Goal: Transaction & Acquisition: Book appointment/travel/reservation

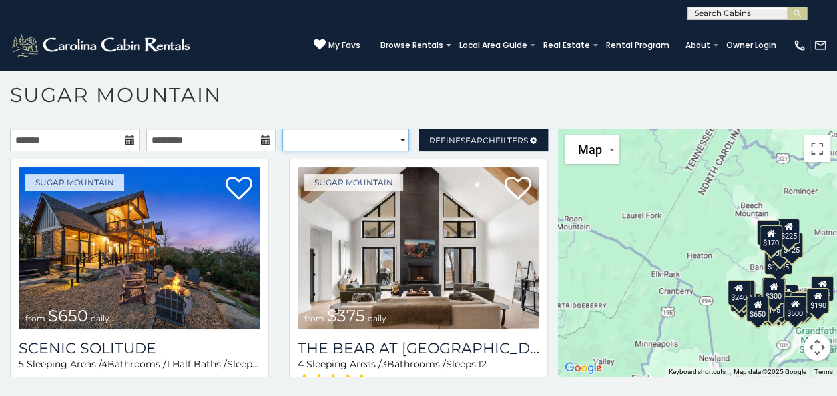
click at [388, 136] on select "**********" at bounding box center [345, 140] width 127 height 23
click at [400, 142] on select "**********" at bounding box center [345, 140] width 127 height 23
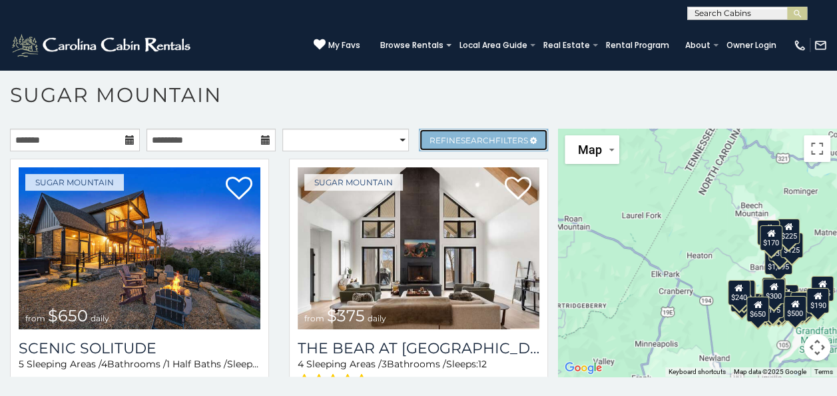
click at [490, 137] on span "Refine Search Filters" at bounding box center [479, 140] width 99 height 10
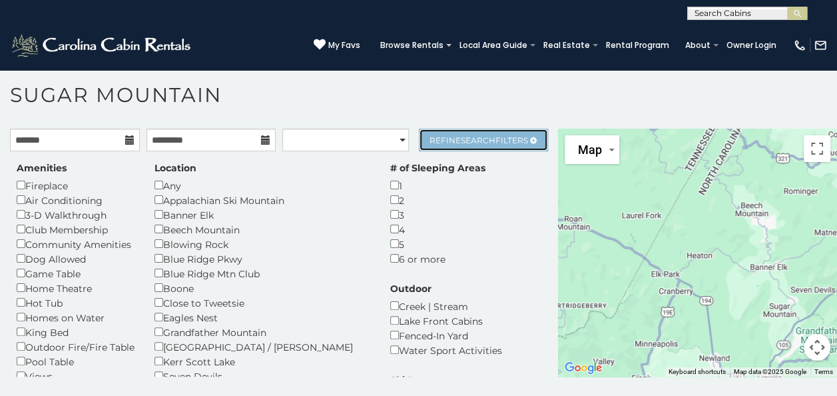
click at [516, 140] on span "Refine Search Filters" at bounding box center [479, 140] width 99 height 10
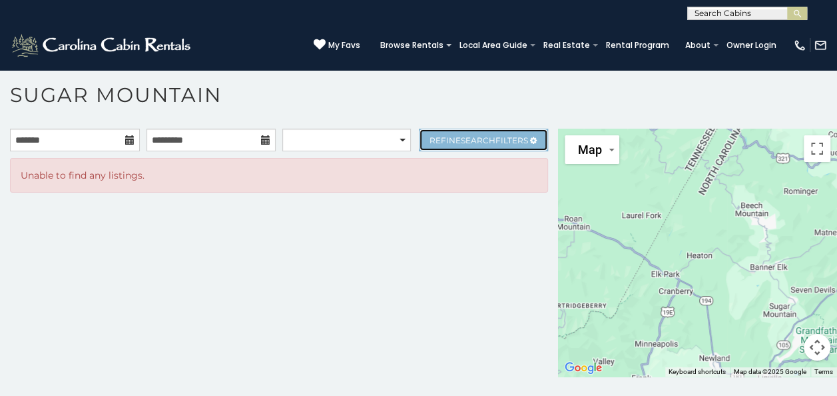
click at [510, 145] on link "Refine Search Filters" at bounding box center [484, 140] width 130 height 23
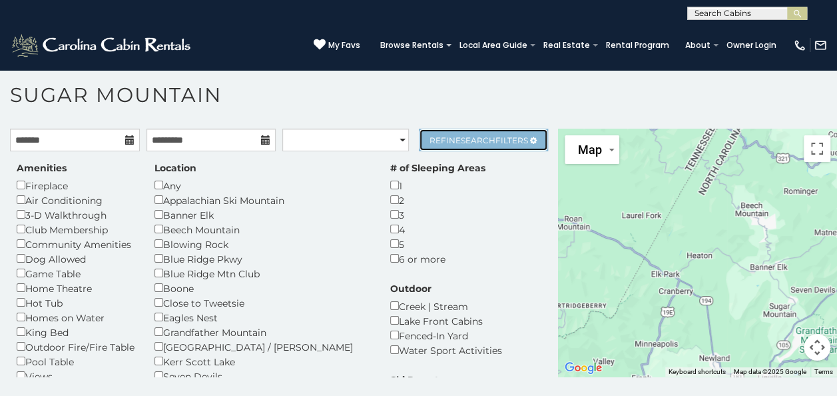
click at [437, 137] on span "Refine Search Filters" at bounding box center [479, 140] width 99 height 10
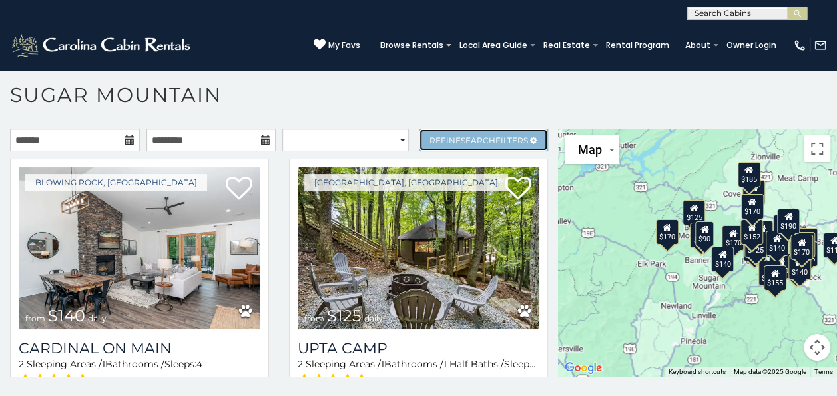
click at [437, 137] on span "Refine Search Filters" at bounding box center [479, 140] width 99 height 10
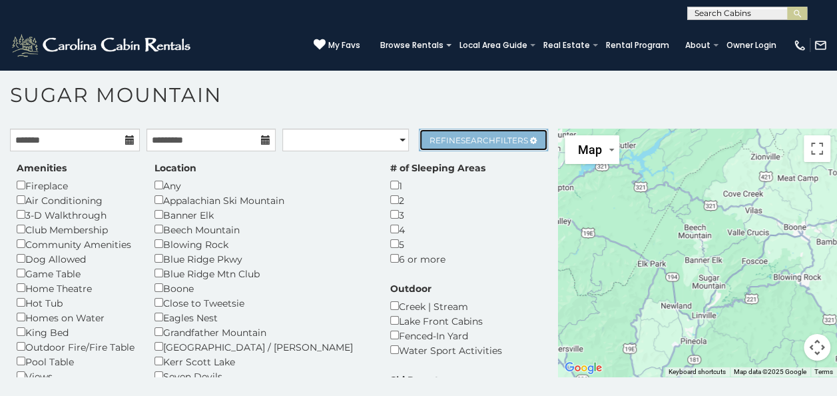
click at [419, 145] on link "Refine Search Filters" at bounding box center [484, 140] width 130 height 23
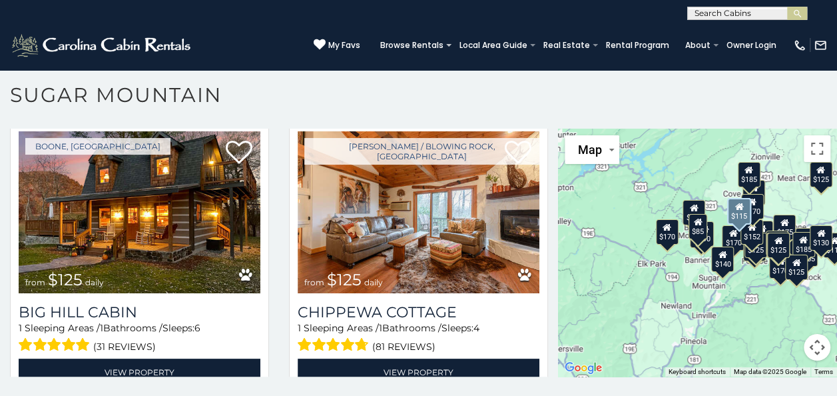
scroll to position [613, 0]
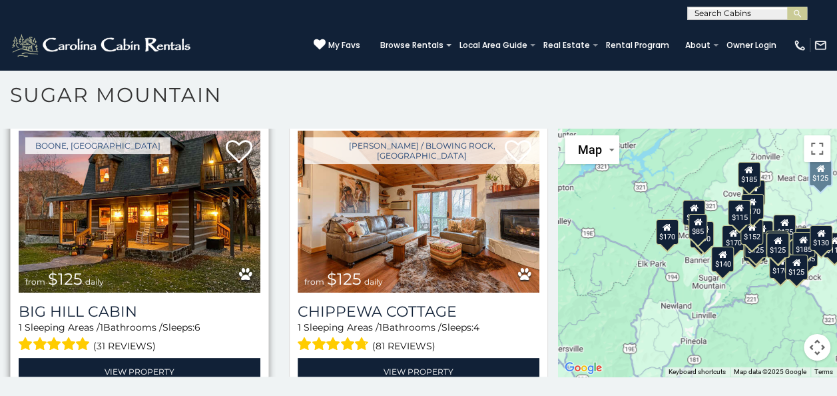
click at [206, 232] on img at bounding box center [140, 212] width 242 height 162
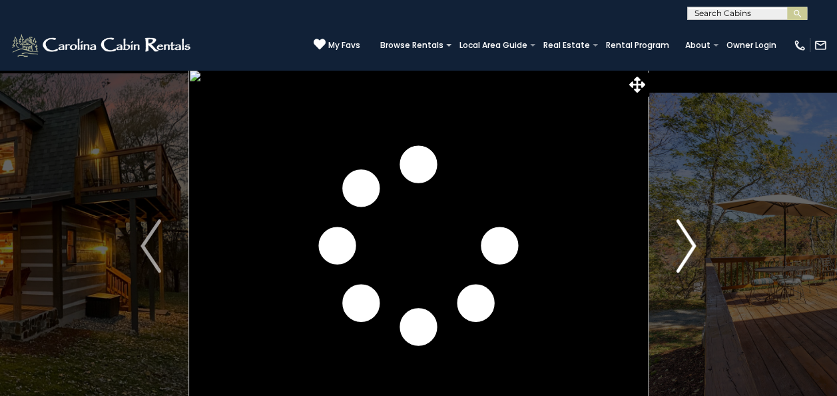
click at [683, 264] on img "Next" at bounding box center [686, 245] width 20 height 53
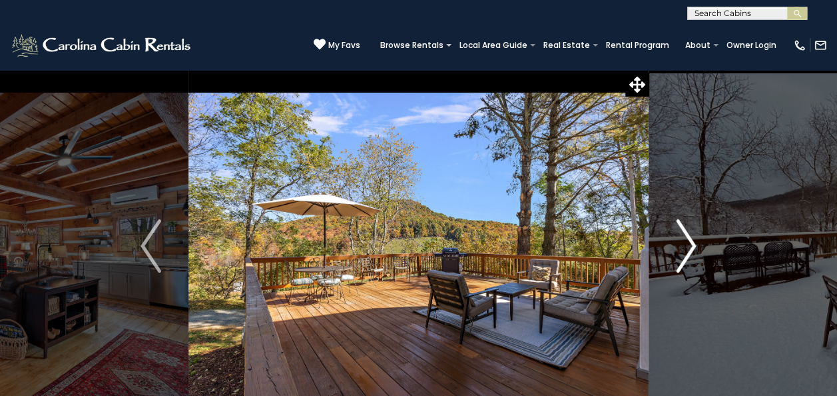
click at [683, 264] on img "Next" at bounding box center [686, 245] width 20 height 53
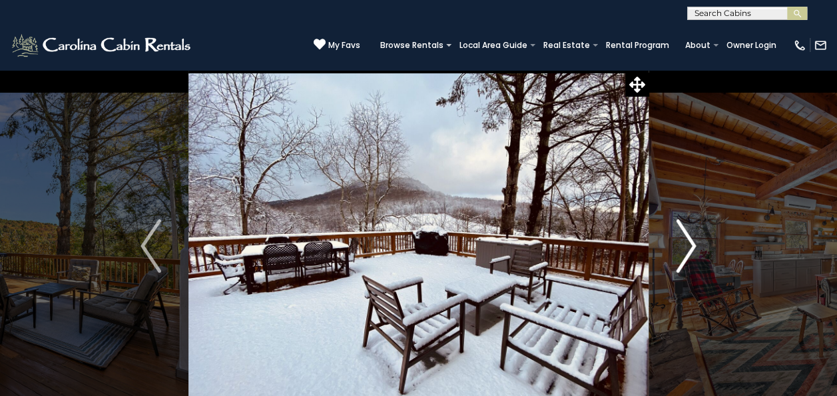
click at [683, 264] on img "Next" at bounding box center [686, 245] width 20 height 53
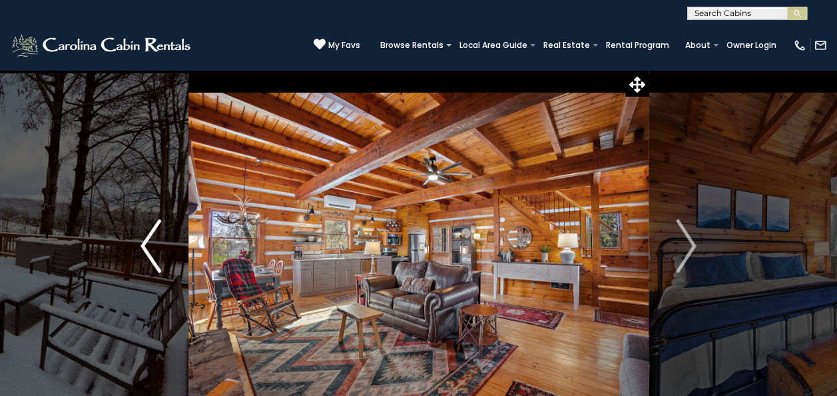
click at [141, 253] on img "Previous" at bounding box center [151, 245] width 20 height 53
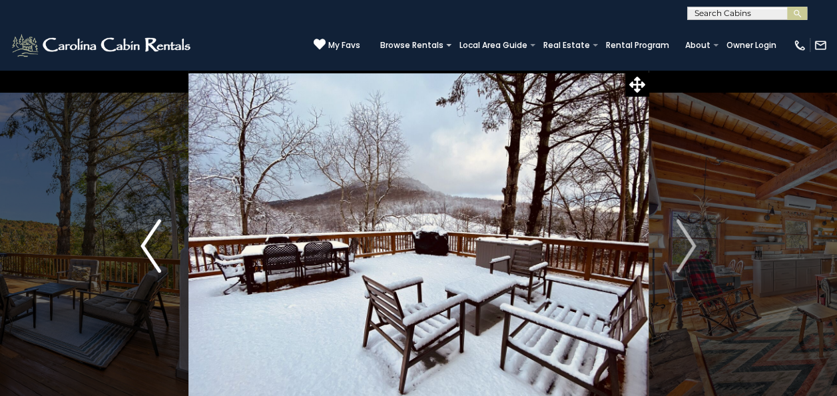
click at [141, 253] on img "Previous" at bounding box center [151, 245] width 20 height 53
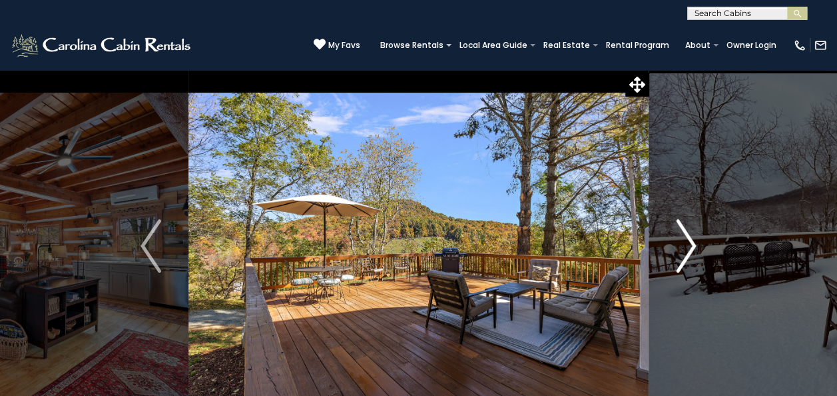
click at [694, 239] on img "Next" at bounding box center [686, 245] width 20 height 53
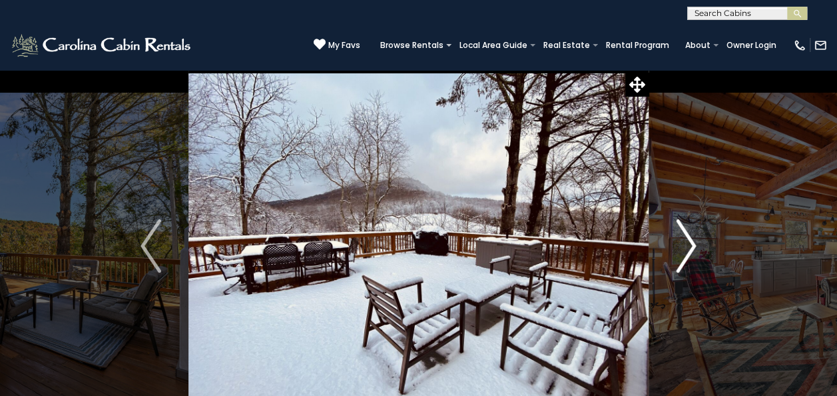
click at [694, 239] on img "Next" at bounding box center [686, 245] width 20 height 53
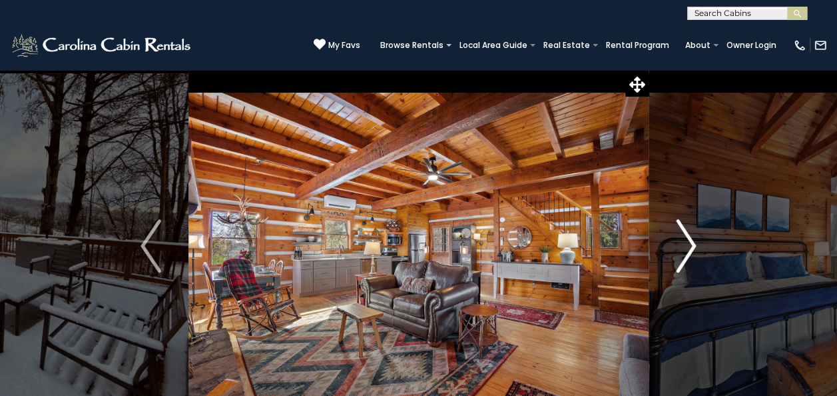
click at [694, 240] on img "Next" at bounding box center [686, 245] width 20 height 53
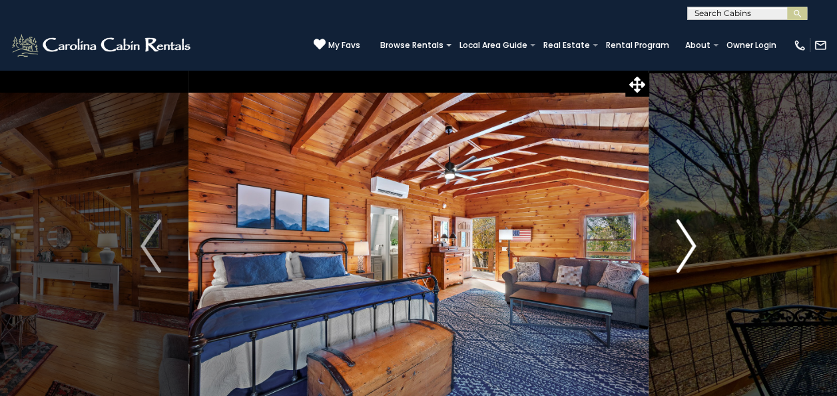
click at [694, 240] on img "Next" at bounding box center [686, 245] width 20 height 53
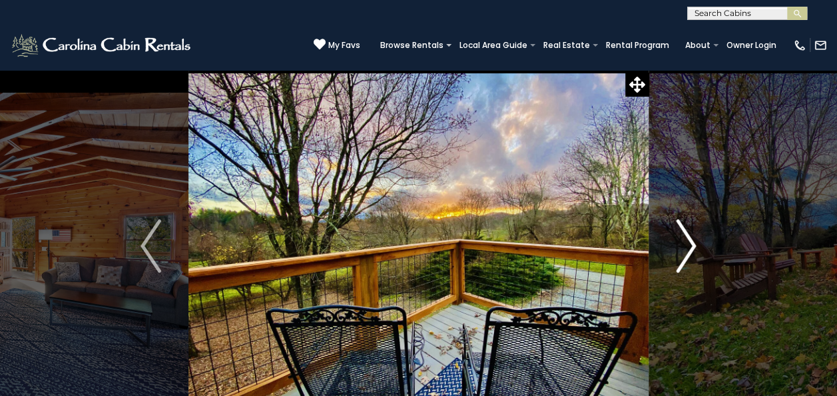
click at [694, 240] on img "Next" at bounding box center [686, 245] width 20 height 53
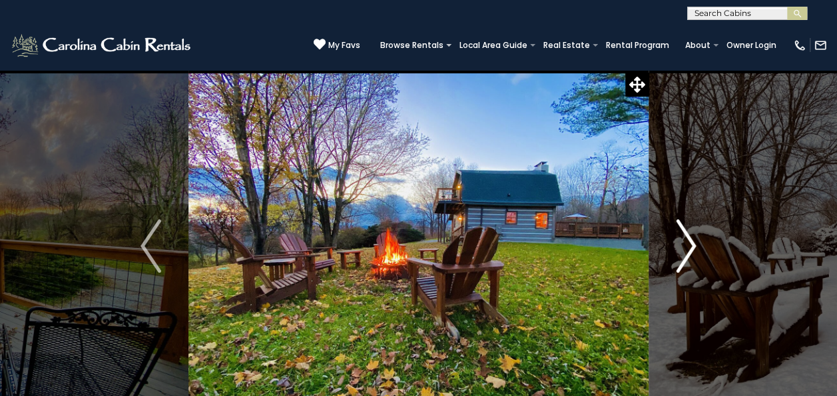
click at [694, 240] on img "Next" at bounding box center [686, 245] width 20 height 53
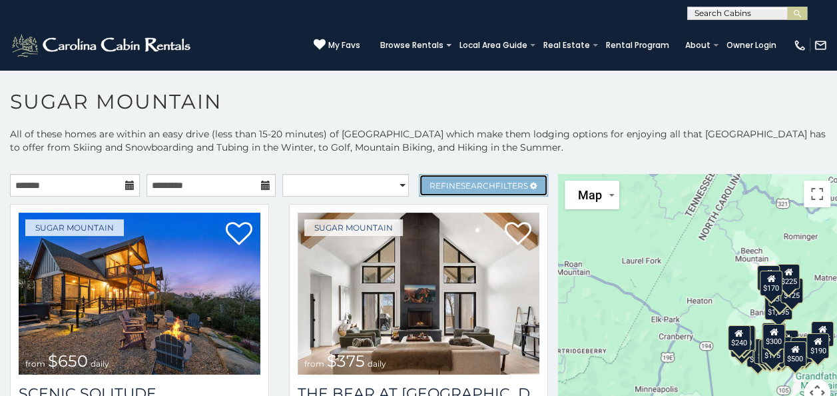
click at [504, 187] on span "Refine Search Filters" at bounding box center [479, 186] width 99 height 10
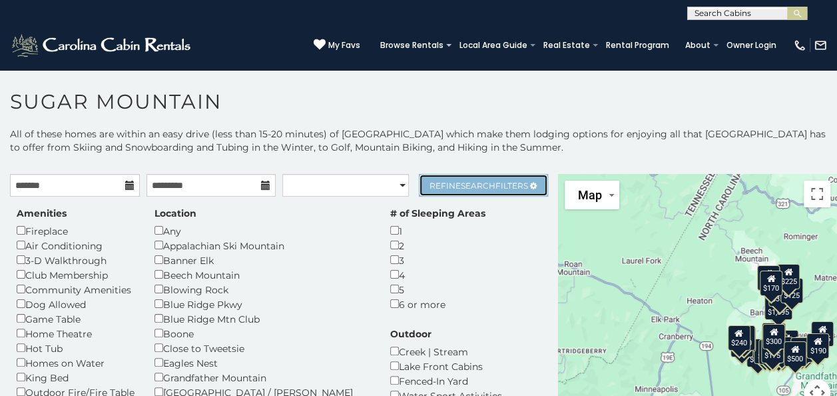
click at [493, 185] on span "Refine Search Filters" at bounding box center [479, 186] width 99 height 10
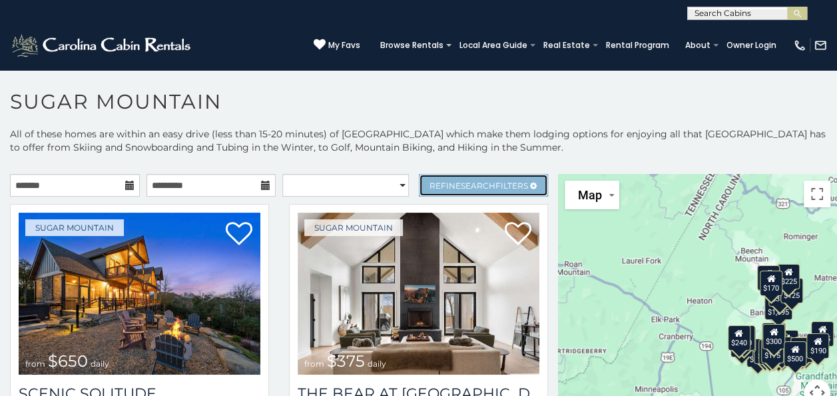
click at [471, 187] on span "Search" at bounding box center [478, 186] width 35 height 10
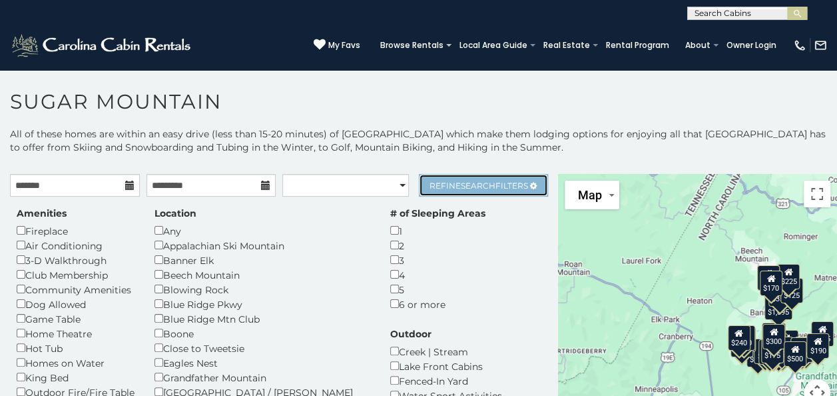
click at [470, 185] on span "Search" at bounding box center [478, 186] width 35 height 10
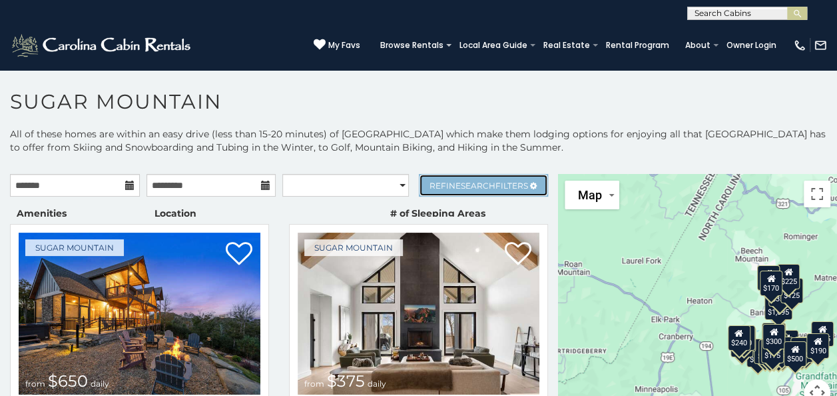
click at [486, 181] on span "Refine Search Filters" at bounding box center [479, 186] width 99 height 10
click at [508, 176] on link "Refine Search Filters" at bounding box center [484, 185] width 130 height 23
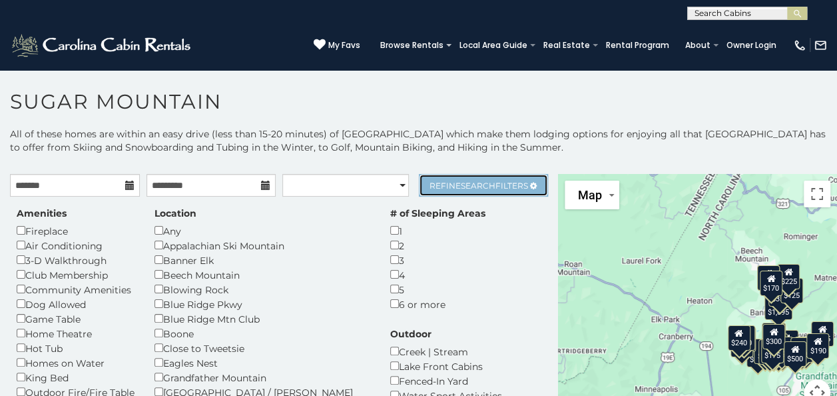
click at [525, 190] on link "Refine Search Filters" at bounding box center [484, 185] width 130 height 23
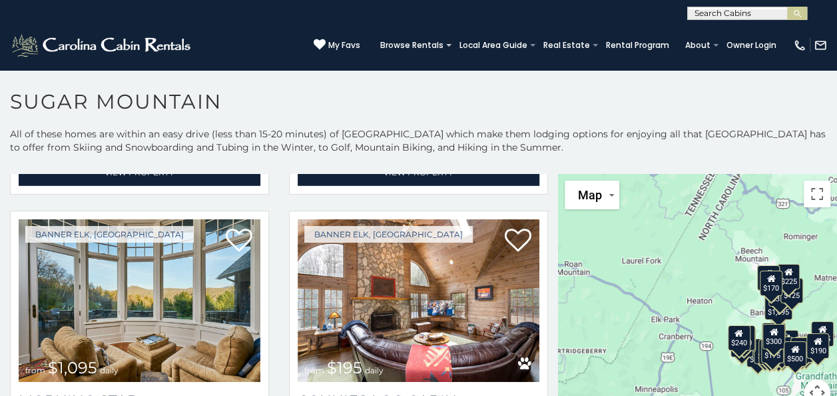
scroll to position [2040, 0]
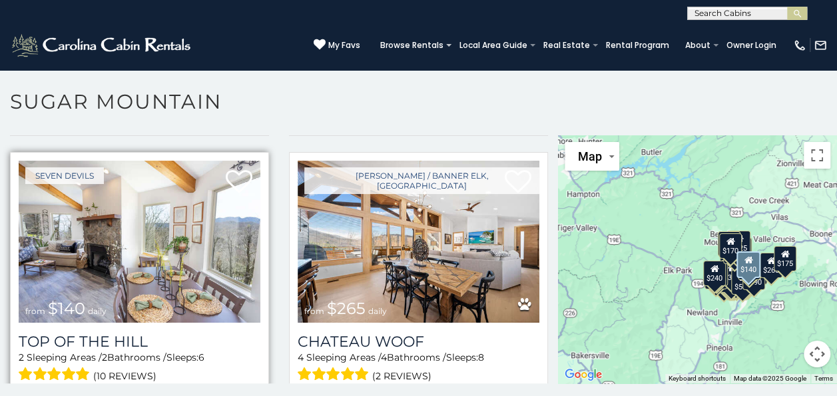
scroll to position [4621, 0]
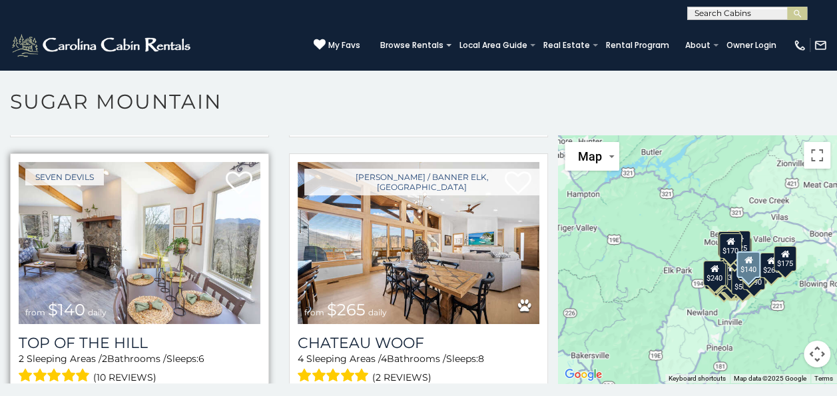
click at [212, 195] on img at bounding box center [140, 243] width 242 height 162
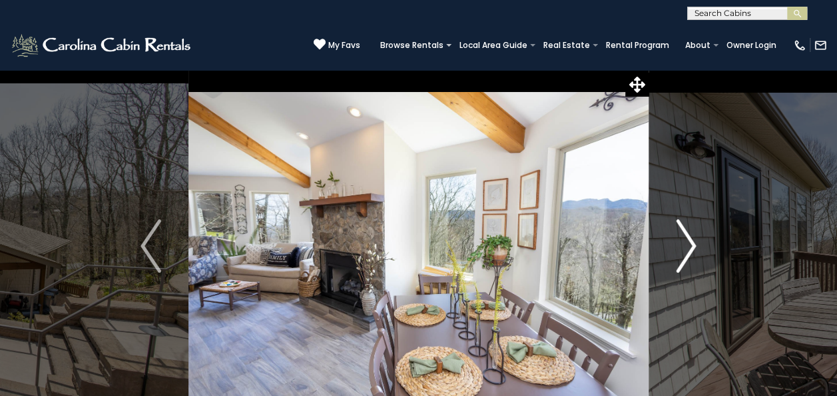
click at [686, 234] on img "Next" at bounding box center [686, 245] width 20 height 53
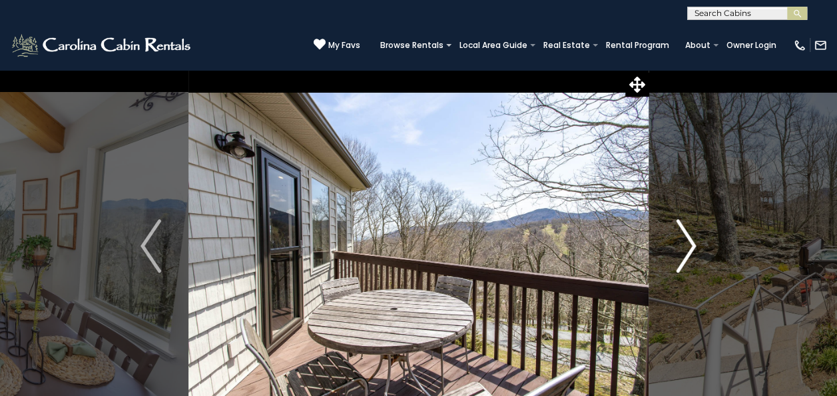
click at [697, 250] on button "Next" at bounding box center [686, 245] width 75 height 353
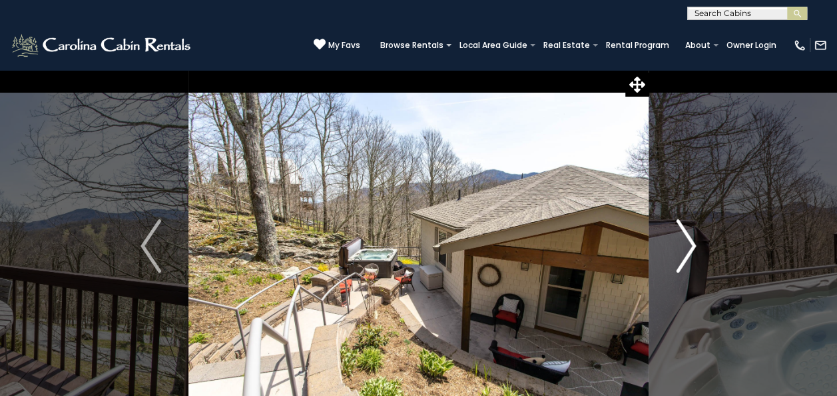
click at [697, 250] on button "Next" at bounding box center [686, 245] width 75 height 353
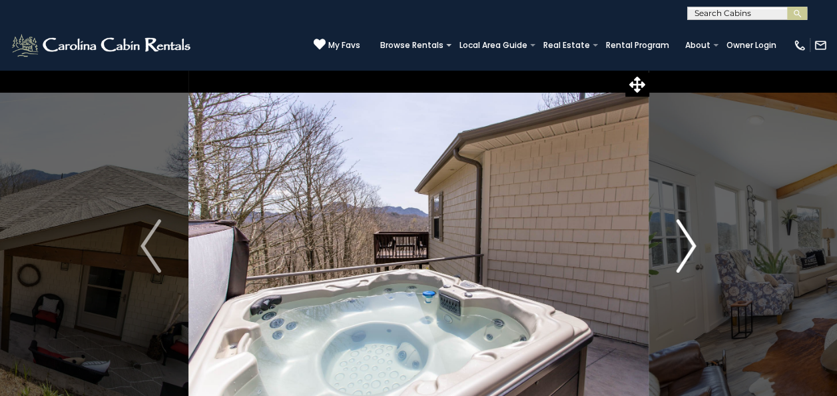
click at [697, 250] on button "Next" at bounding box center [686, 245] width 75 height 353
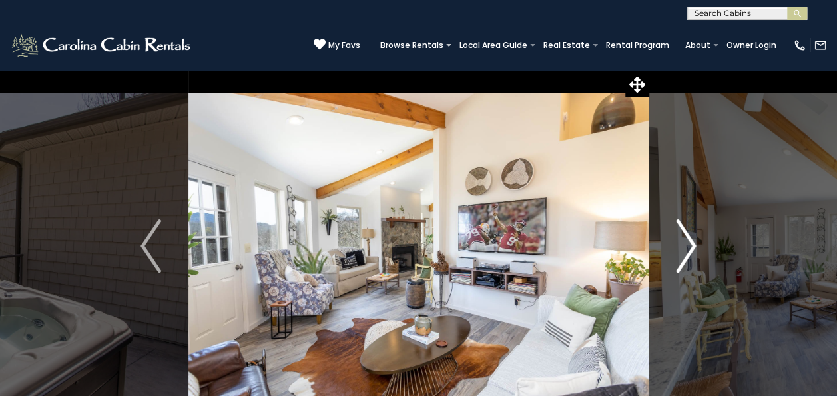
click at [697, 250] on button "Next" at bounding box center [686, 245] width 75 height 353
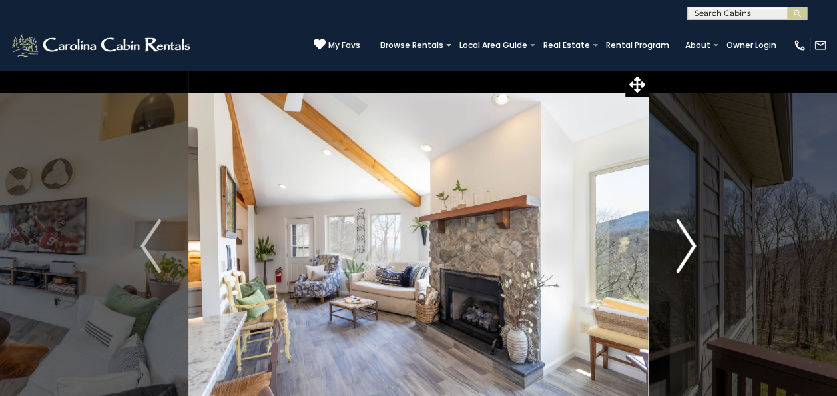
click at [697, 250] on button "Next" at bounding box center [686, 245] width 75 height 353
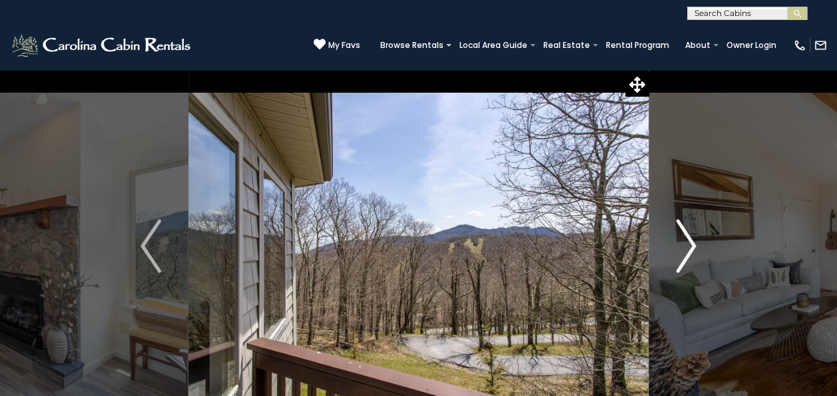
click at [697, 250] on button "Next" at bounding box center [686, 245] width 75 height 353
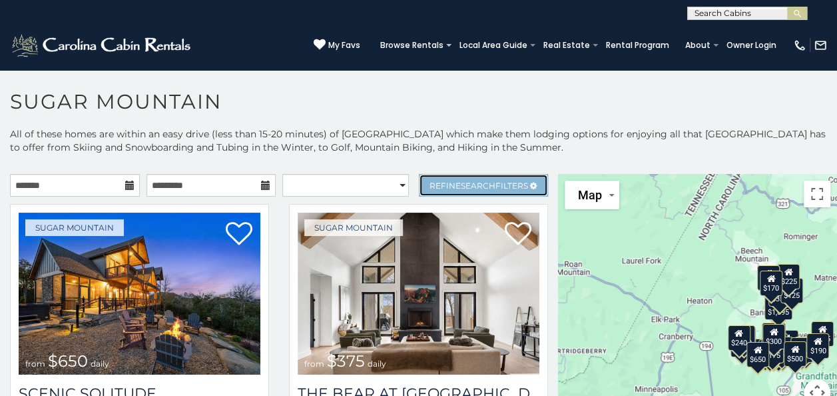
click at [450, 178] on link "Refine Search Filters" at bounding box center [484, 185] width 130 height 23
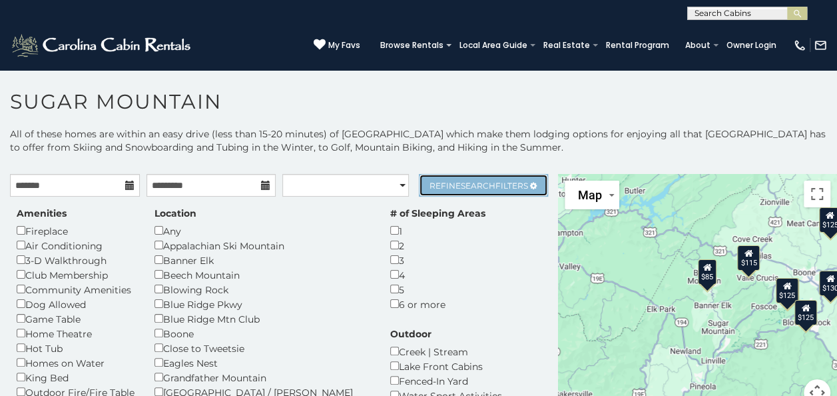
click at [485, 181] on span "Refine Search Filters" at bounding box center [479, 186] width 99 height 10
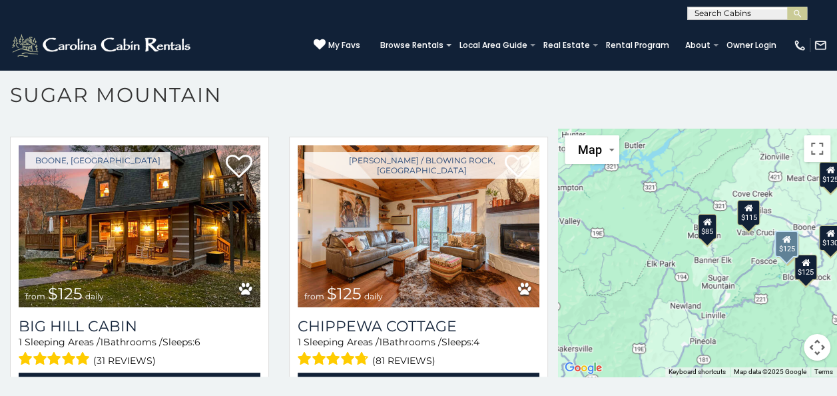
scroll to position [598, 0]
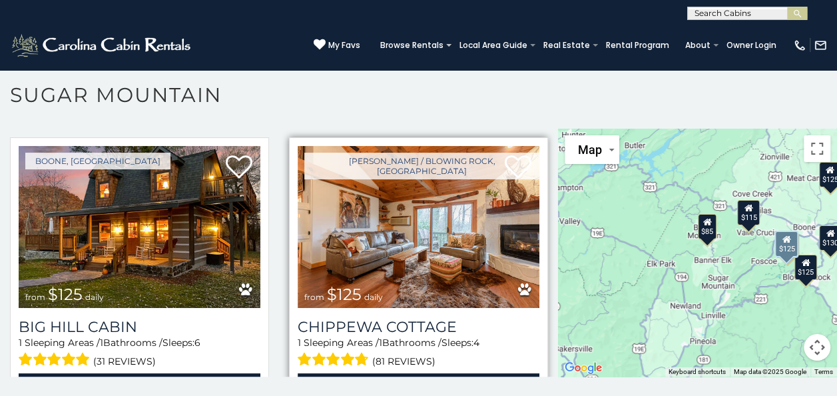
click at [430, 239] on img at bounding box center [419, 227] width 242 height 162
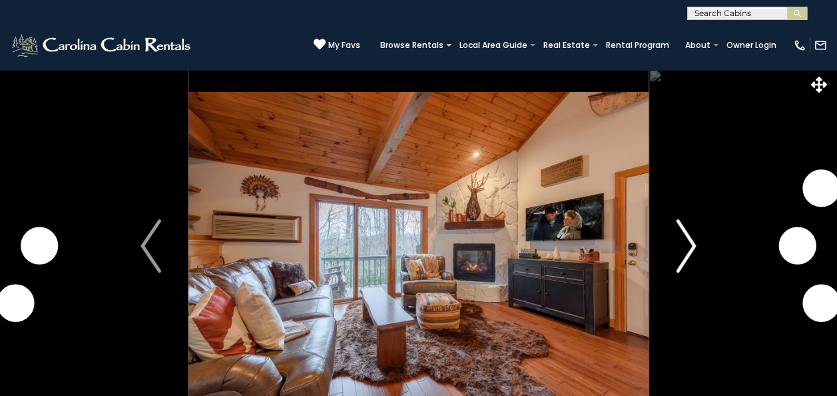
click at [689, 246] on img "Next" at bounding box center [686, 245] width 20 height 53
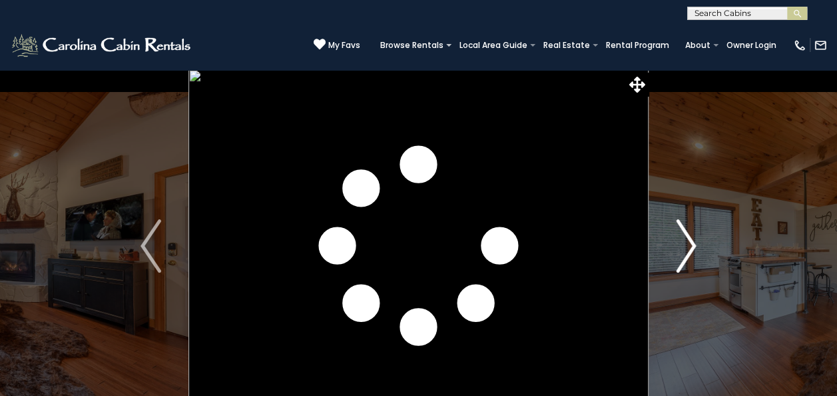
click at [689, 246] on img "Next" at bounding box center [686, 245] width 20 height 53
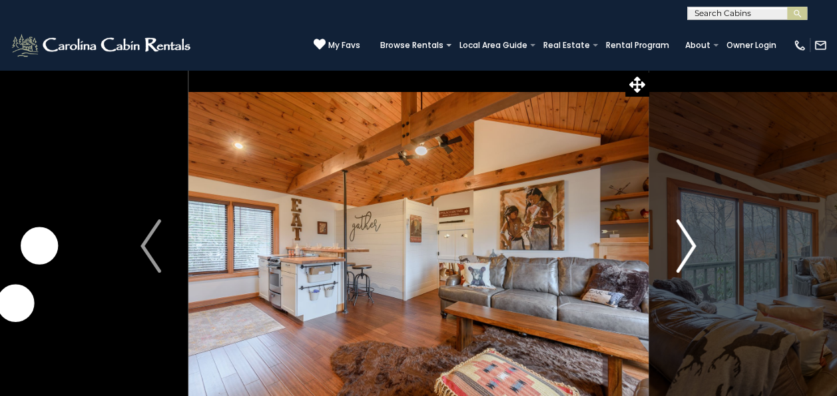
click at [689, 246] on img "Next" at bounding box center [686, 245] width 20 height 53
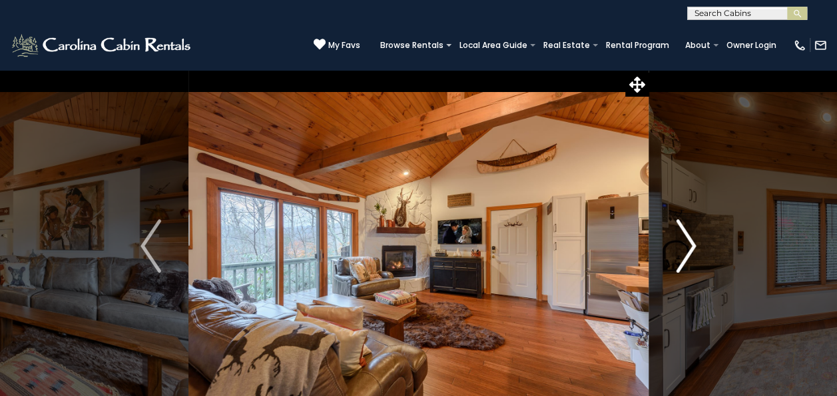
click at [689, 246] on img "Next" at bounding box center [686, 245] width 20 height 53
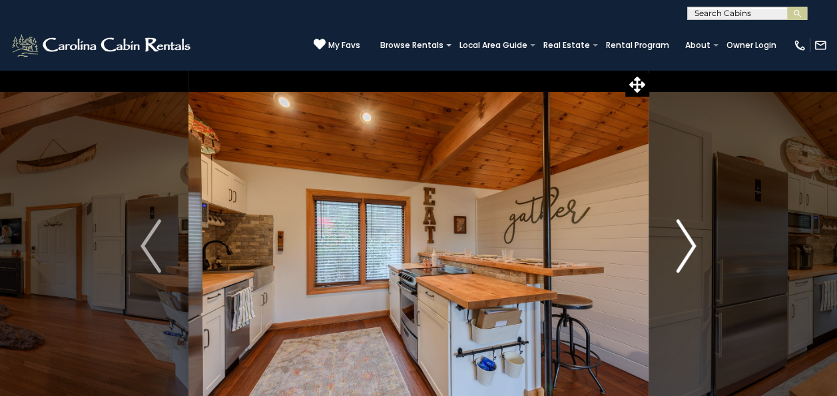
click at [689, 246] on img "Next" at bounding box center [686, 245] width 20 height 53
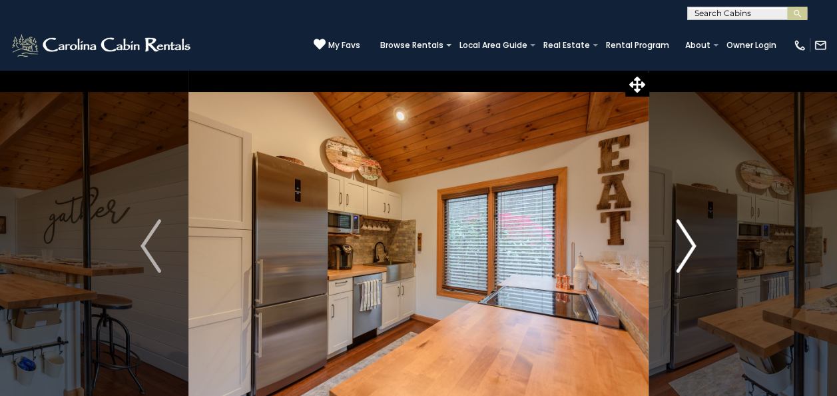
click at [687, 245] on img "Next" at bounding box center [686, 245] width 20 height 53
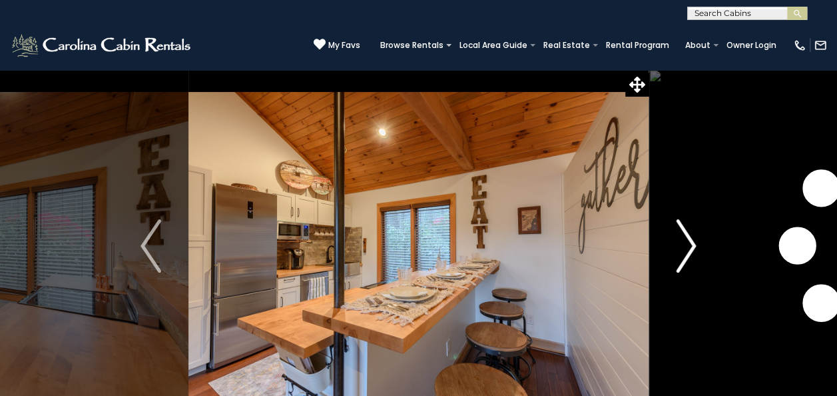
click at [687, 245] on img "Next" at bounding box center [686, 245] width 20 height 53
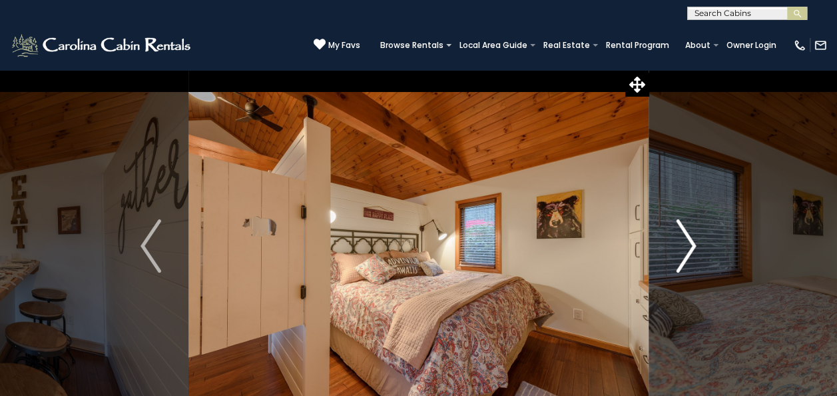
click at [686, 245] on img "Next" at bounding box center [686, 245] width 20 height 53
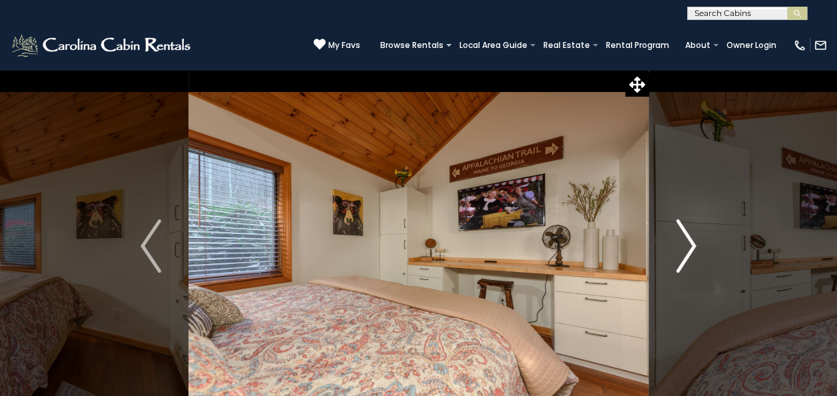
click at [686, 245] on img "Next" at bounding box center [686, 245] width 20 height 53
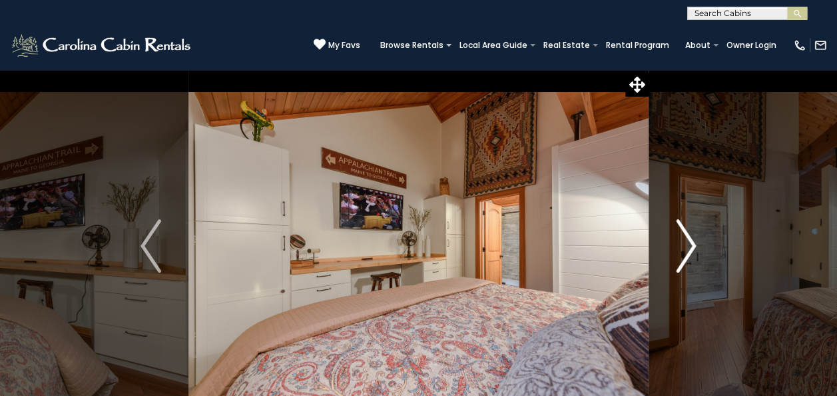
click at [686, 245] on img "Next" at bounding box center [686, 245] width 20 height 53
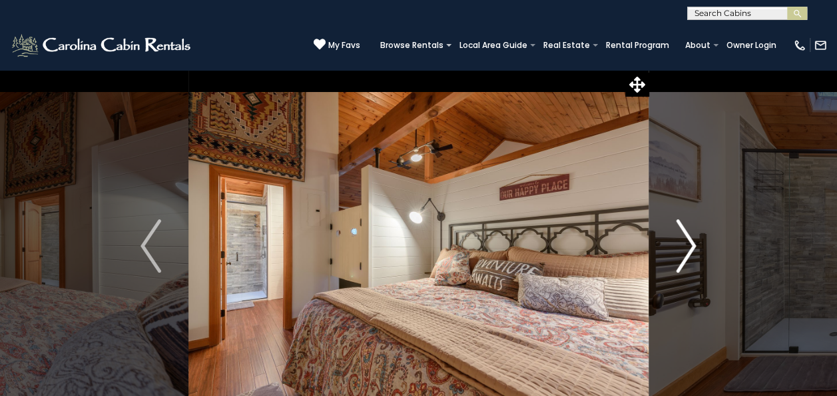
click at [686, 245] on img "Next" at bounding box center [686, 245] width 20 height 53
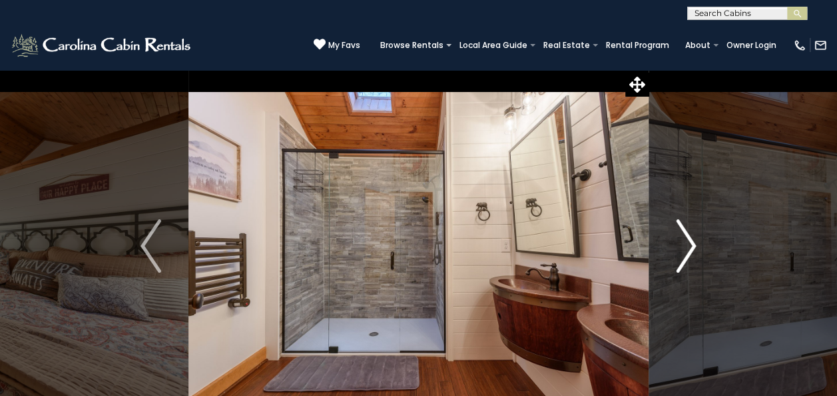
click at [686, 245] on img "Next" at bounding box center [686, 245] width 20 height 53
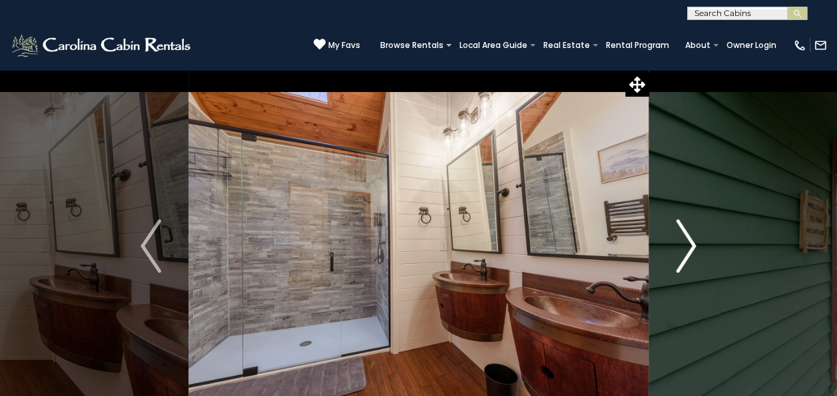
click at [686, 245] on img "Next" at bounding box center [686, 245] width 20 height 53
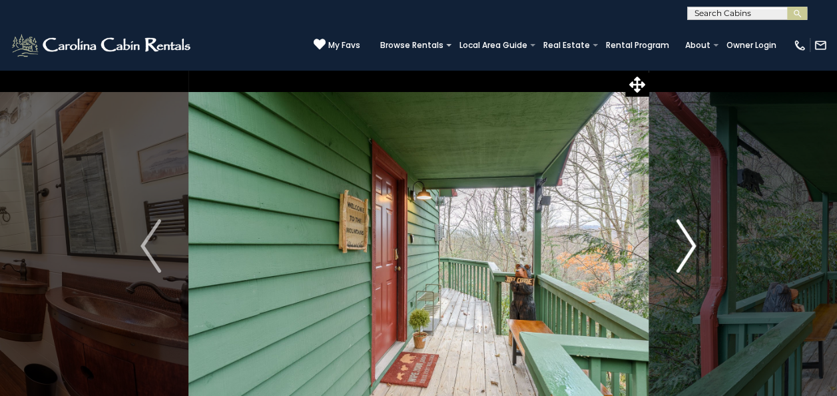
click at [686, 245] on img "Next" at bounding box center [686, 245] width 20 height 53
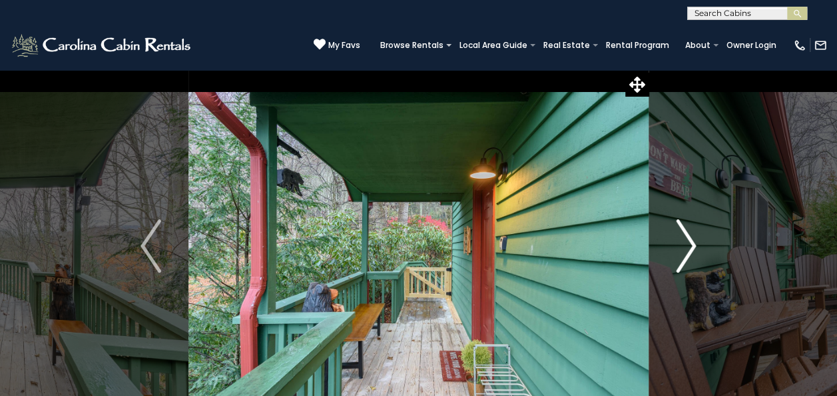
click at [686, 245] on img "Next" at bounding box center [686, 245] width 20 height 53
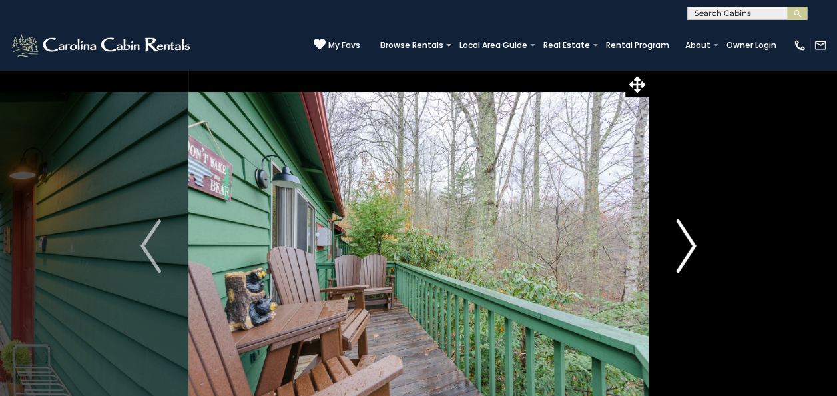
click at [686, 245] on img "Next" at bounding box center [686, 245] width 20 height 53
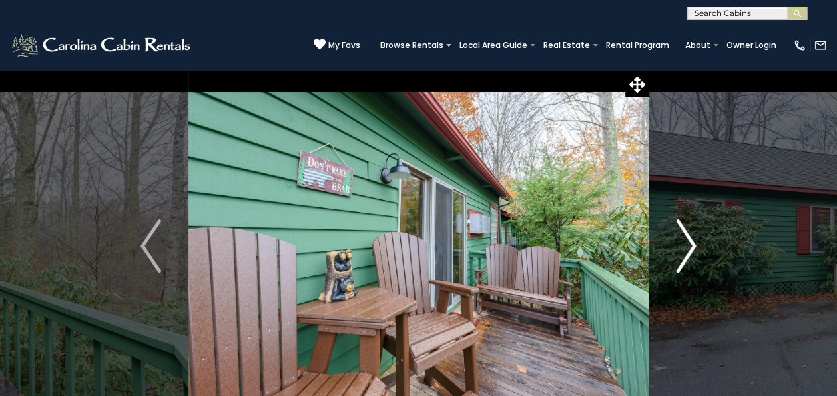
click at [686, 245] on img "Next" at bounding box center [686, 245] width 20 height 53
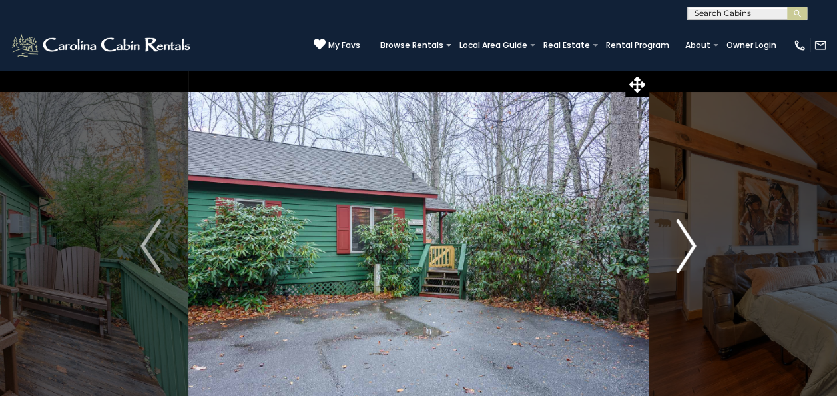
click at [686, 245] on img "Next" at bounding box center [686, 245] width 20 height 53
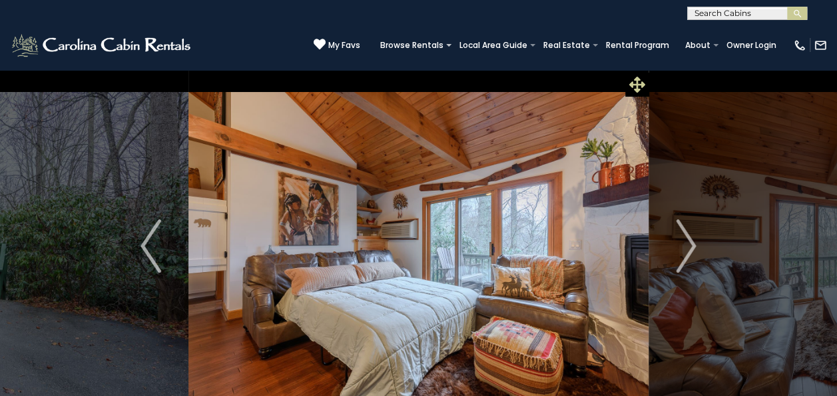
click at [636, 87] on icon at bounding box center [638, 85] width 16 height 16
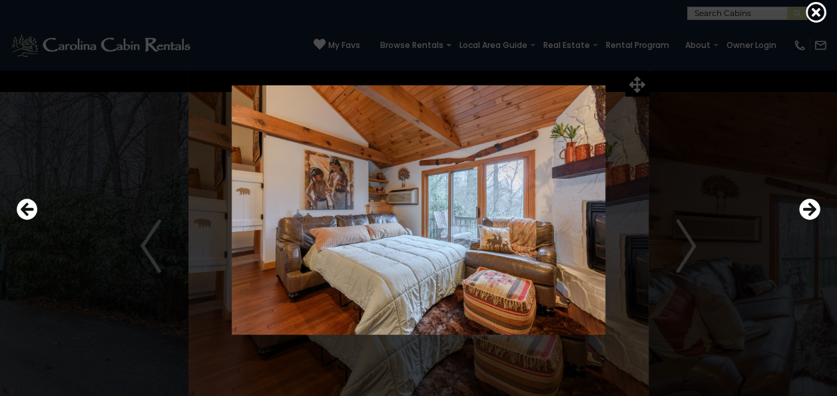
click at [637, 83] on div at bounding box center [418, 210] width 817 height 356
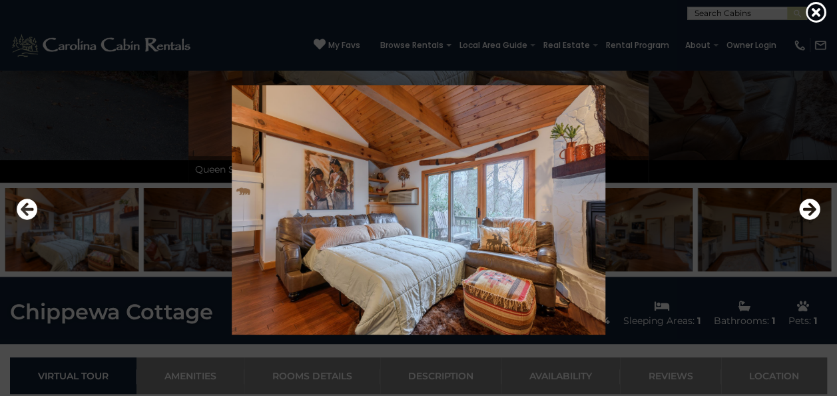
scroll to position [346, 0]
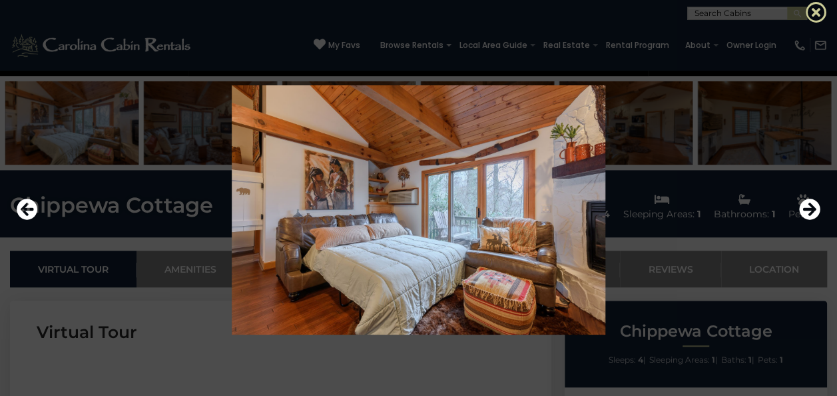
click at [818, 13] on icon at bounding box center [816, 11] width 21 height 21
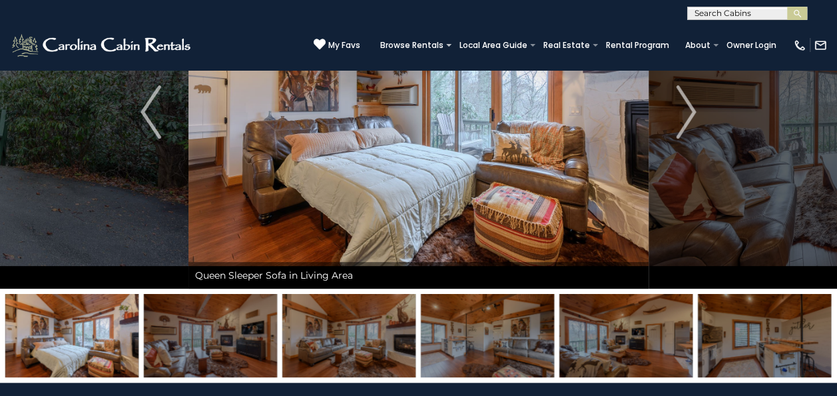
scroll to position [0, 0]
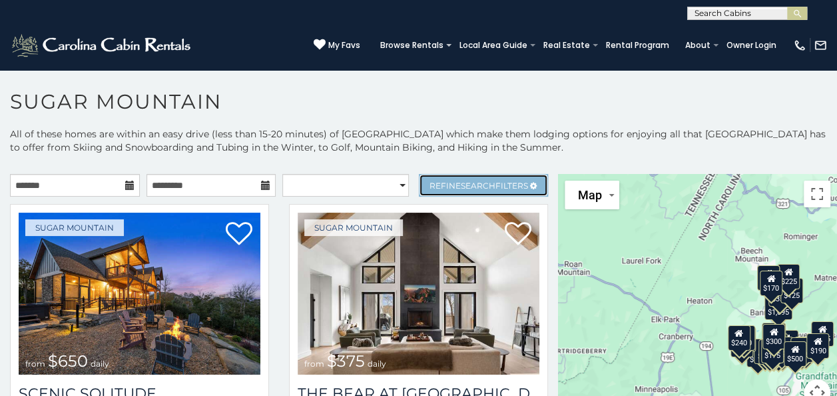
click at [461, 184] on span "Search" at bounding box center [478, 186] width 35 height 10
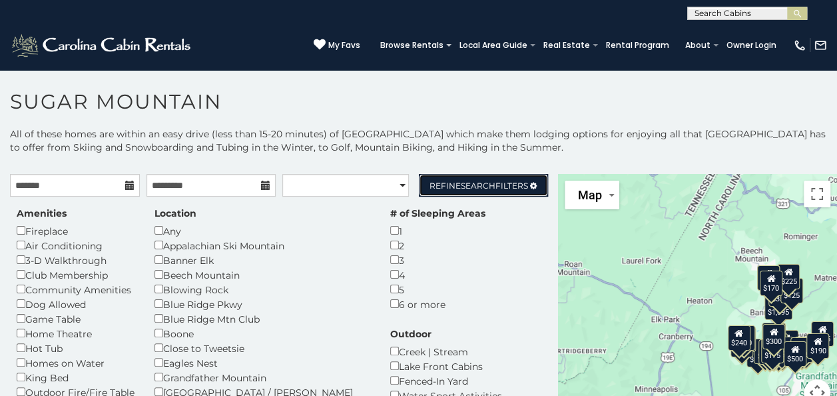
scroll to position [27, 0]
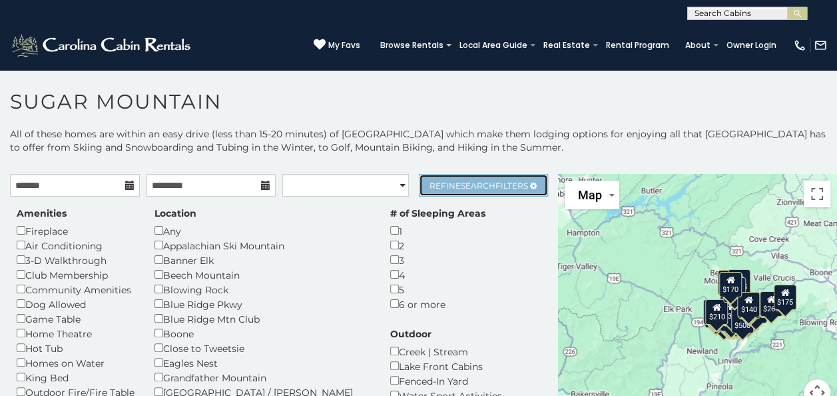
click at [444, 184] on span "Refine Search Filters" at bounding box center [479, 186] width 99 height 10
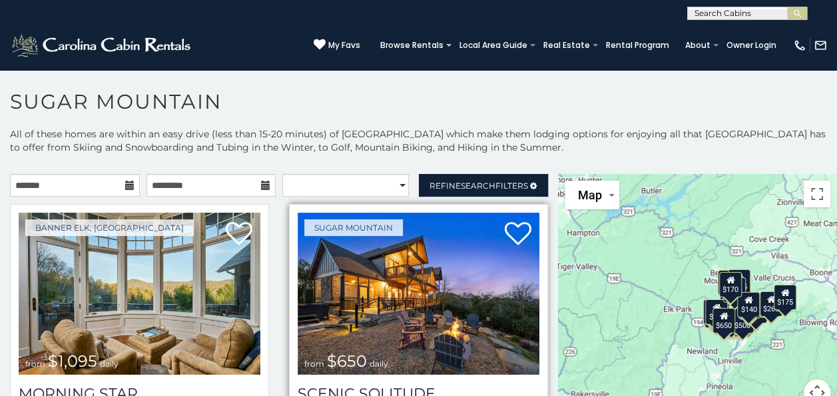
click at [491, 204] on div "Sugar Mountain from $650 daily Scenic Solitude 5 Sleeping Areas / 4 Bathrooms /…" at bounding box center [418, 340] width 259 height 272
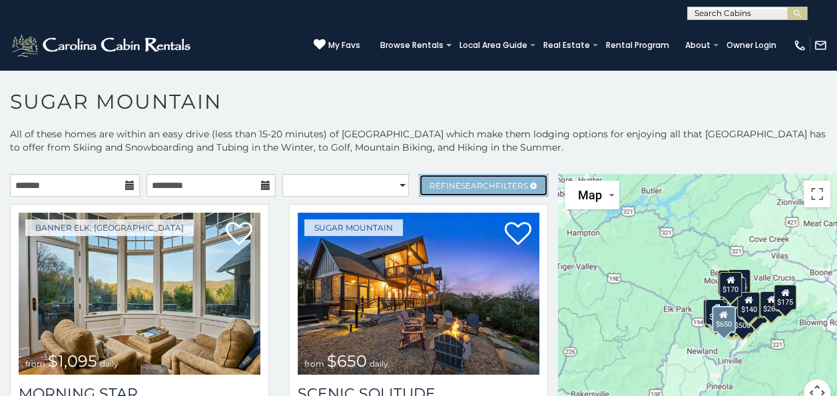
click at [498, 183] on span "Refine Search Filters" at bounding box center [479, 186] width 99 height 10
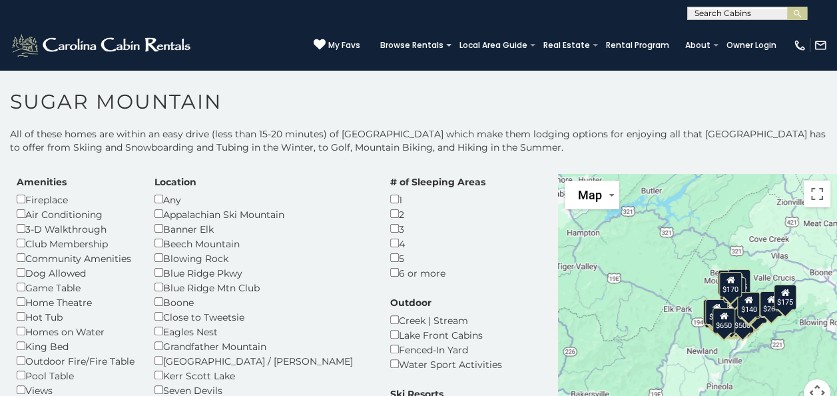
scroll to position [23, 0]
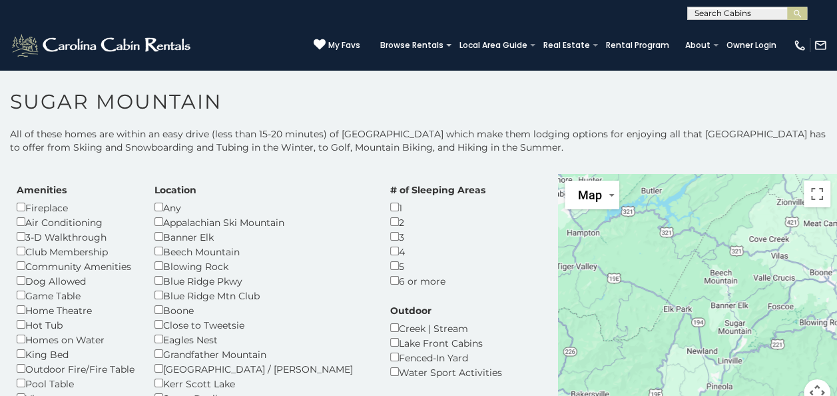
click at [390, 205] on div "1" at bounding box center [437, 207] width 95 height 15
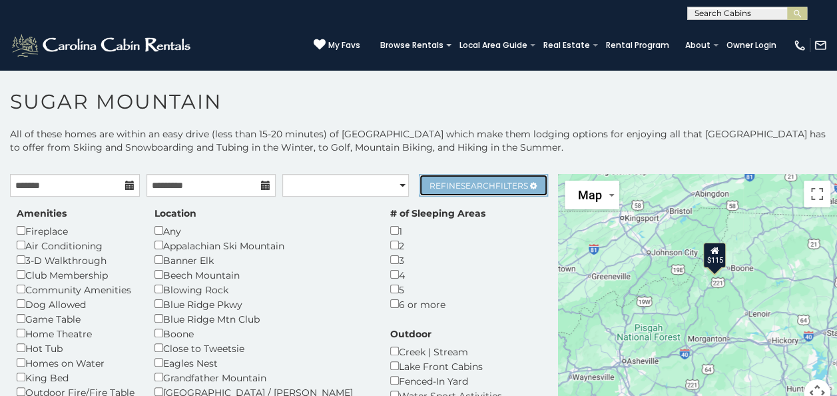
click at [470, 189] on span "Search" at bounding box center [478, 186] width 35 height 10
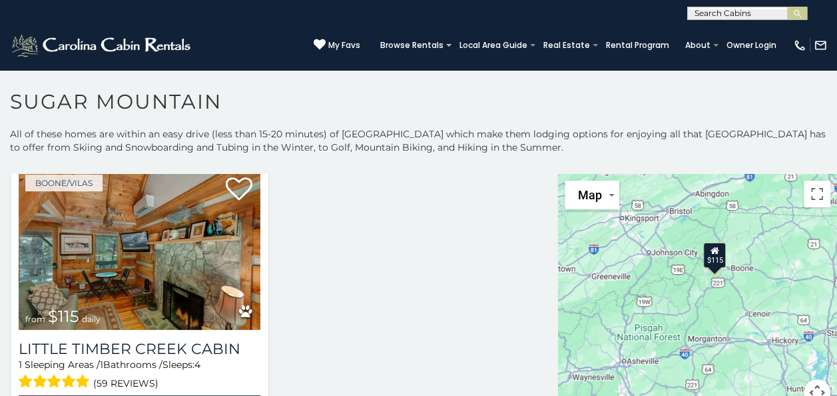
scroll to position [45, 0]
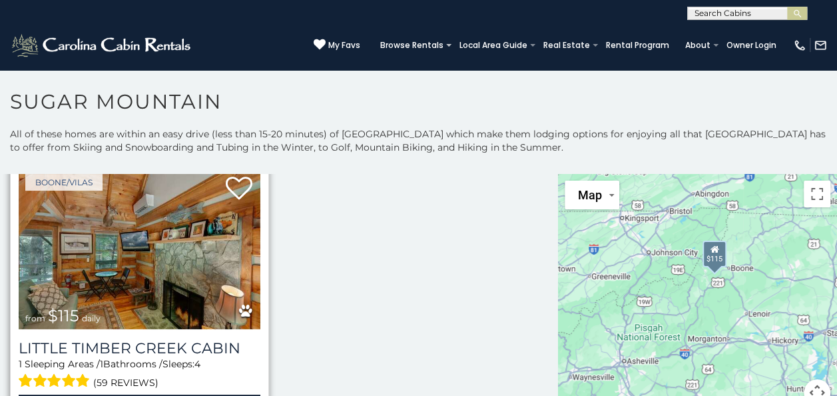
click at [143, 254] on img at bounding box center [140, 248] width 242 height 162
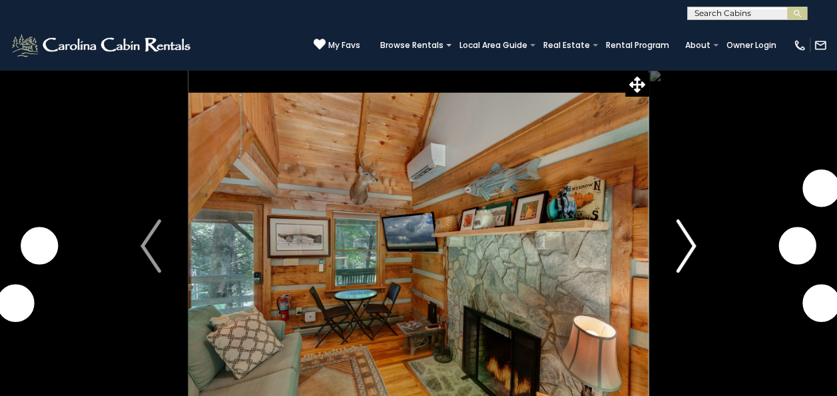
click at [674, 246] on button "Next" at bounding box center [686, 245] width 75 height 353
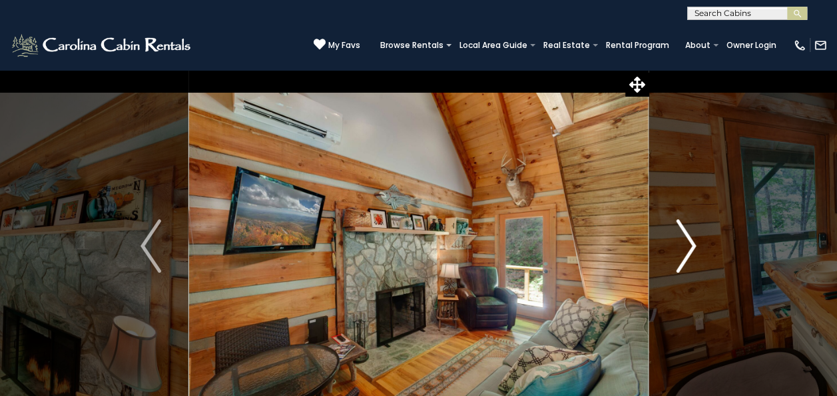
click at [687, 245] on img "Next" at bounding box center [686, 245] width 20 height 53
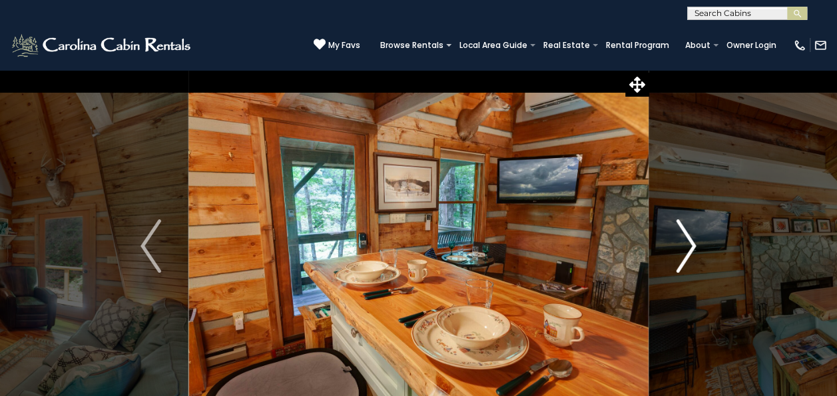
click at [687, 245] on img "Next" at bounding box center [686, 245] width 20 height 53
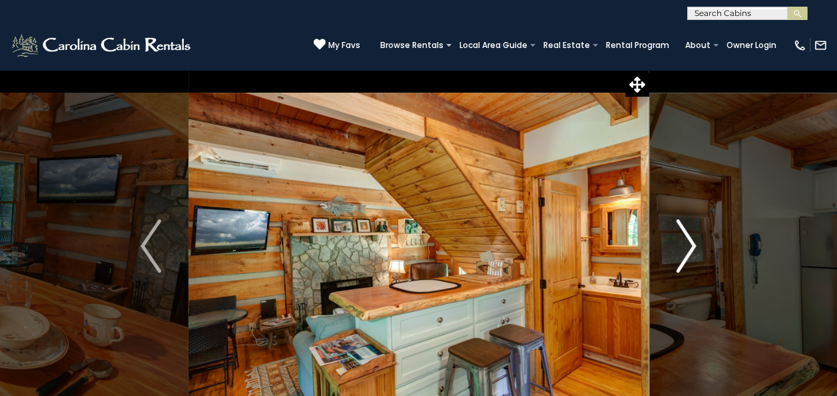
click at [693, 248] on img "Next" at bounding box center [686, 245] width 20 height 53
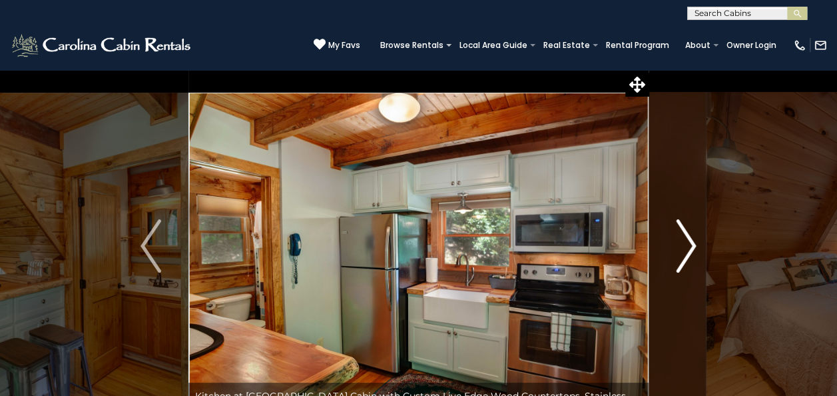
click at [693, 250] on img "Next" at bounding box center [686, 245] width 20 height 53
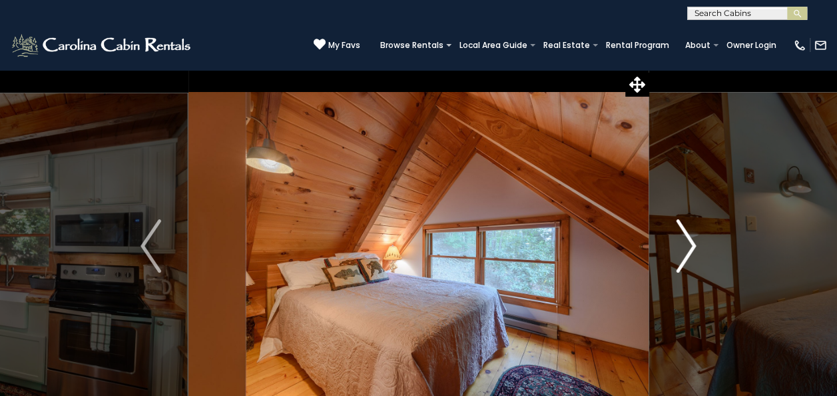
click at [693, 250] on img "Next" at bounding box center [686, 245] width 20 height 53
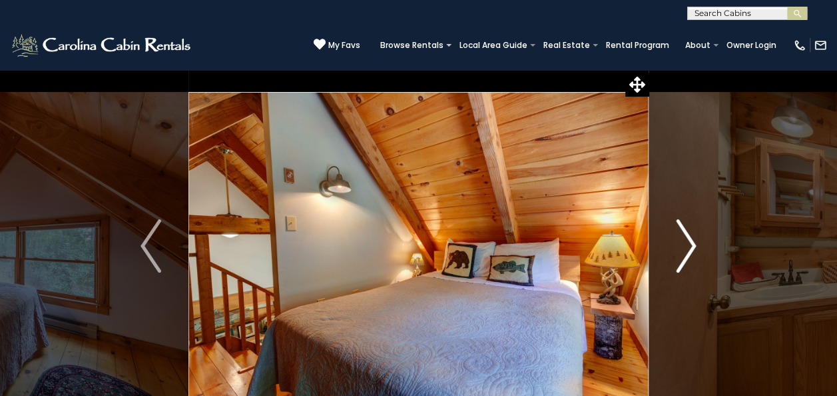
click at [693, 250] on img "Next" at bounding box center [686, 245] width 20 height 53
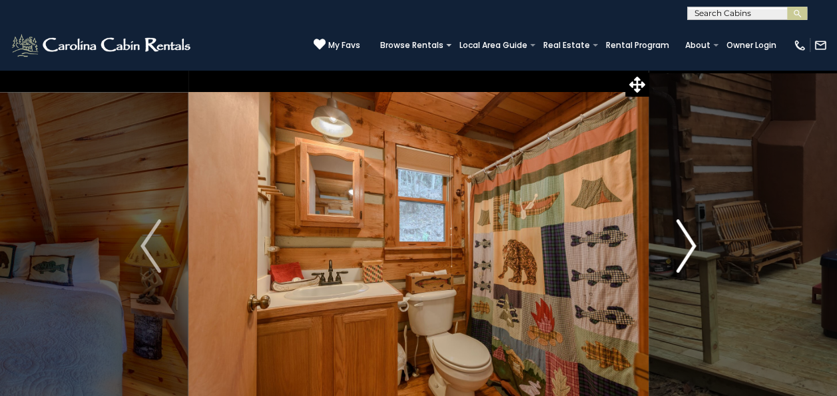
click at [693, 249] on img "Next" at bounding box center [686, 245] width 20 height 53
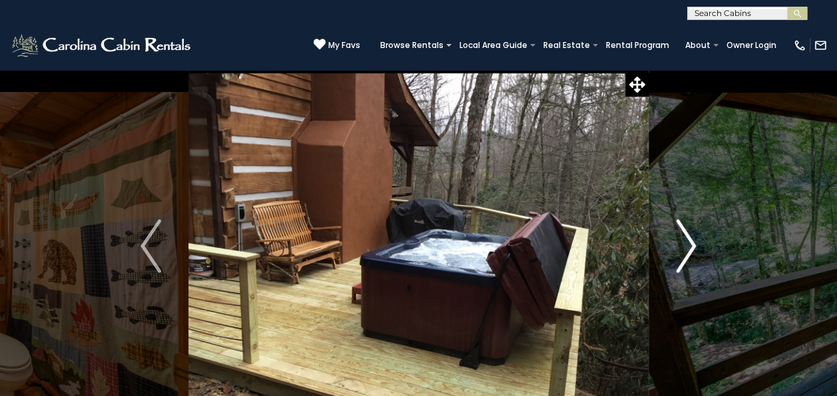
click at [693, 249] on img "Next" at bounding box center [686, 245] width 20 height 53
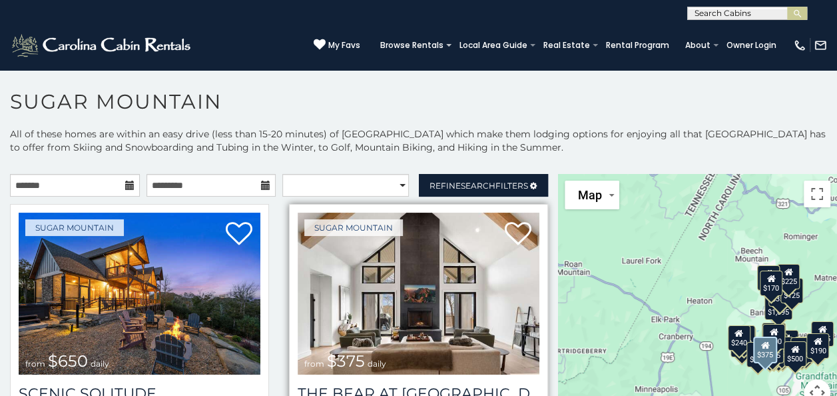
scroll to position [7, 0]
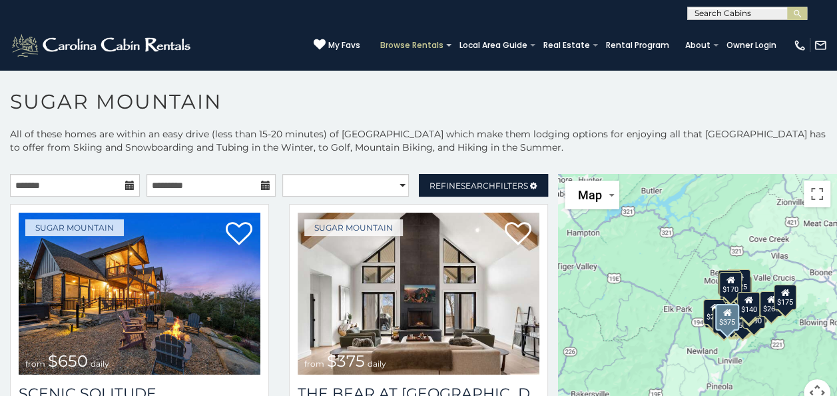
click at [0, 0] on section "[GEOGRAPHIC_DATA] BY LOCATION Appalachian Ski Mountain Asheville Cabin Rentals …" at bounding box center [0, 0] width 0 height 0
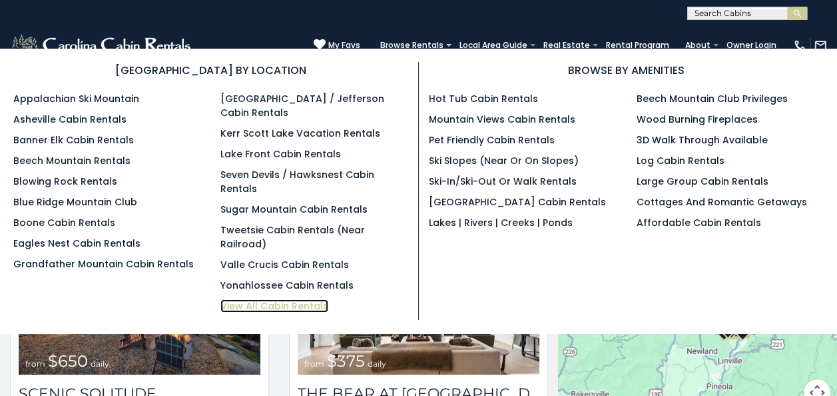
click at [258, 299] on link "View All Cabin Rentals" at bounding box center [275, 305] width 108 height 13
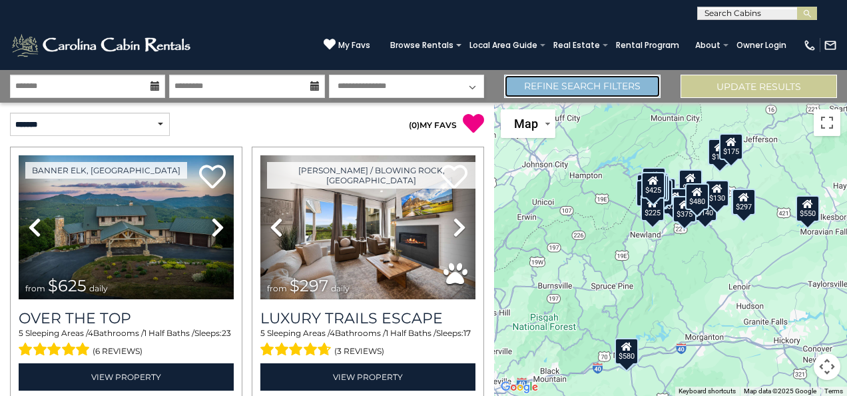
click at [638, 93] on link "Refine Search Filters" at bounding box center [582, 86] width 157 height 23
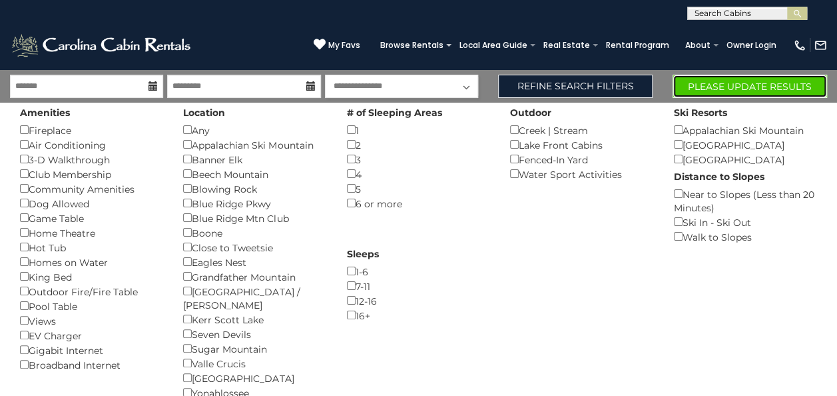
click at [709, 84] on button "Please Update Results" at bounding box center [750, 86] width 155 height 23
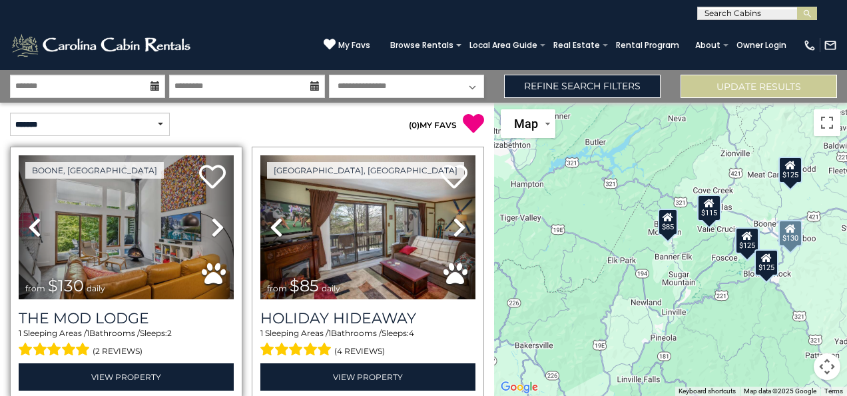
click at [215, 226] on icon at bounding box center [217, 227] width 13 height 21
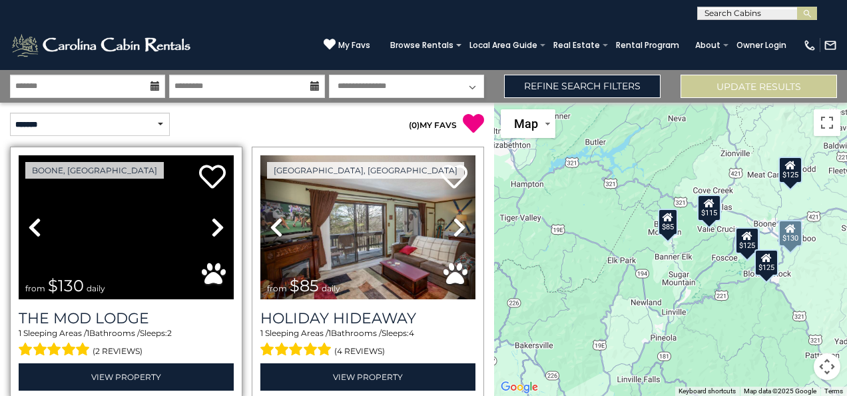
click at [215, 226] on icon at bounding box center [217, 227] width 13 height 21
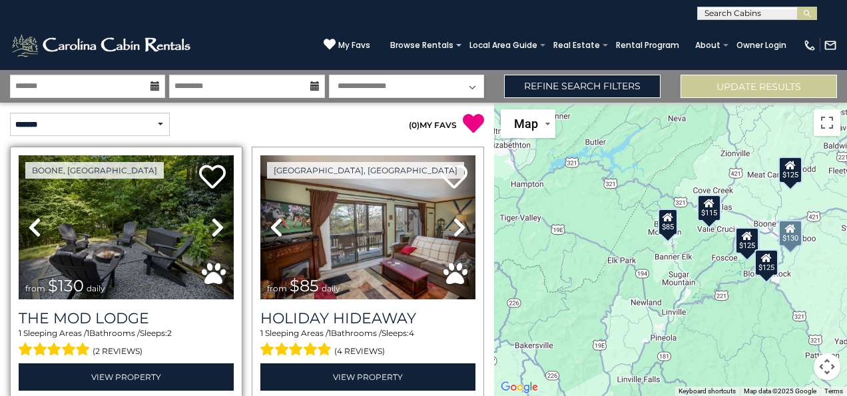
click at [215, 222] on icon at bounding box center [217, 227] width 13 height 21
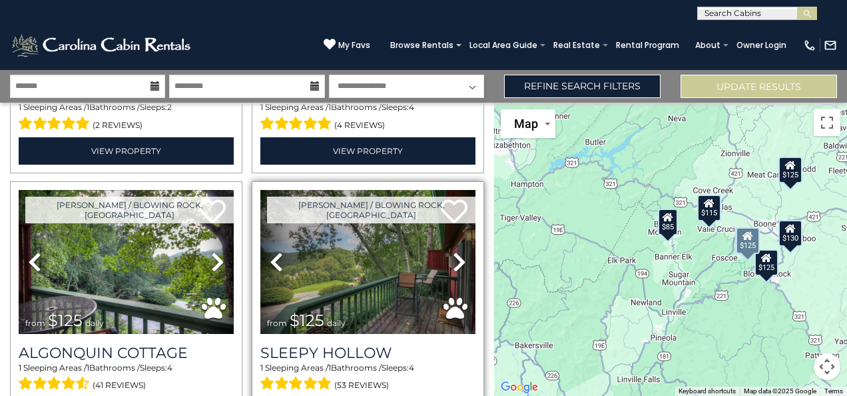
scroll to position [242, 0]
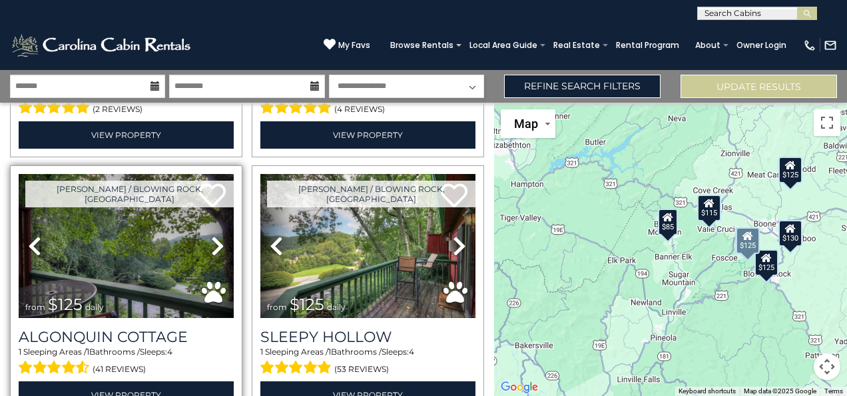
click at [213, 240] on icon at bounding box center [217, 245] width 13 height 21
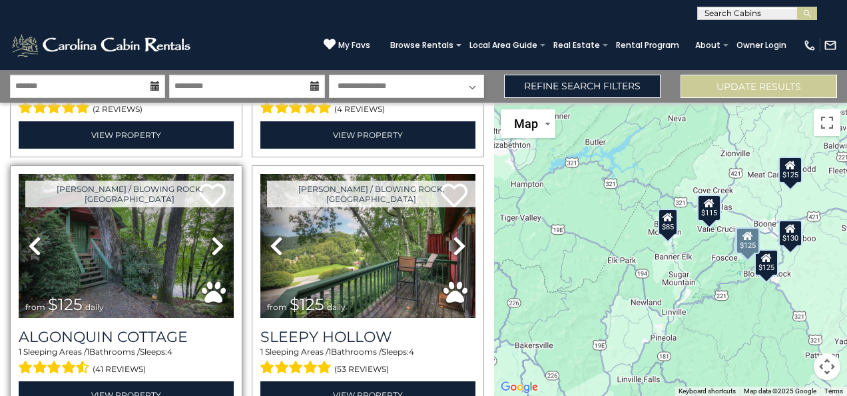
click at [213, 240] on icon at bounding box center [217, 245] width 13 height 21
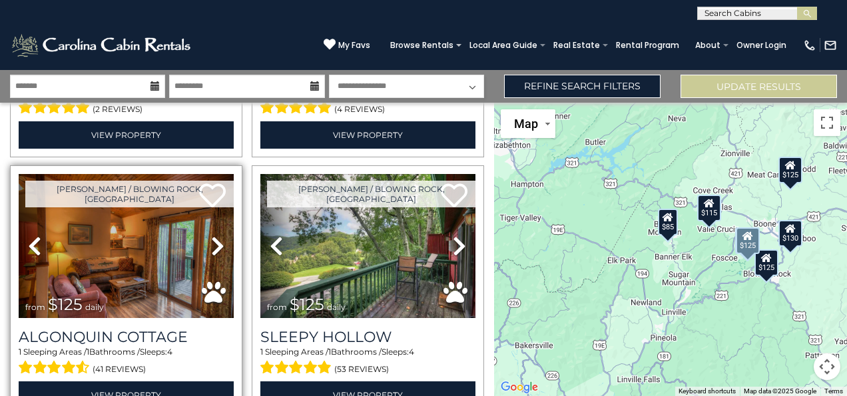
click at [213, 240] on icon at bounding box center [217, 245] width 13 height 21
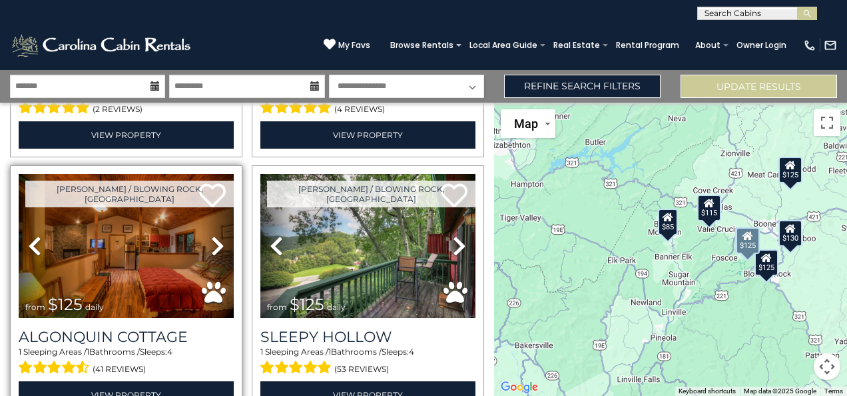
click at [213, 240] on icon at bounding box center [217, 245] width 13 height 21
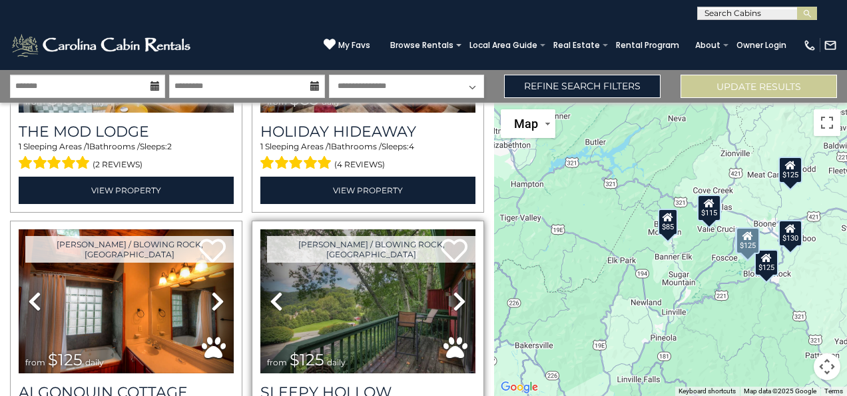
scroll to position [189, 0]
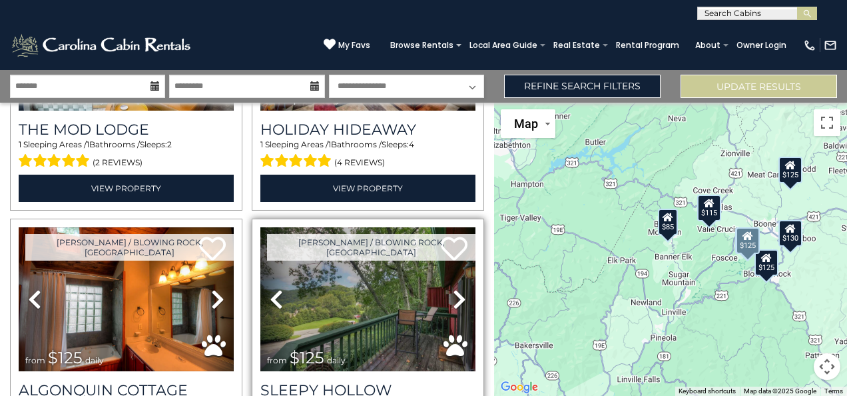
click at [453, 296] on icon at bounding box center [459, 298] width 13 height 21
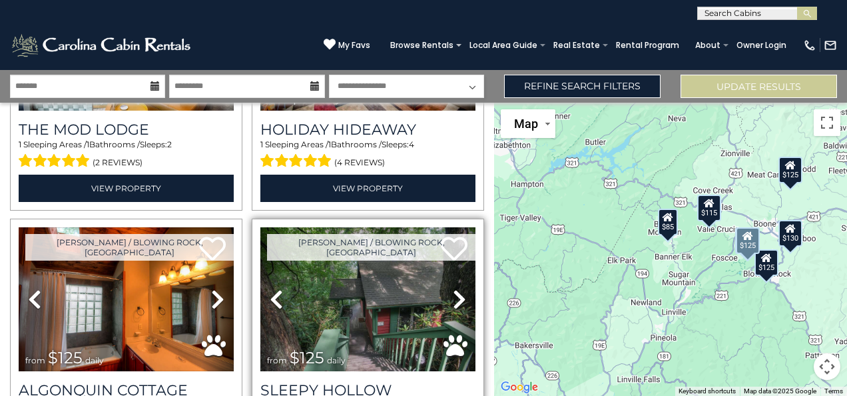
click at [453, 296] on icon at bounding box center [459, 298] width 13 height 21
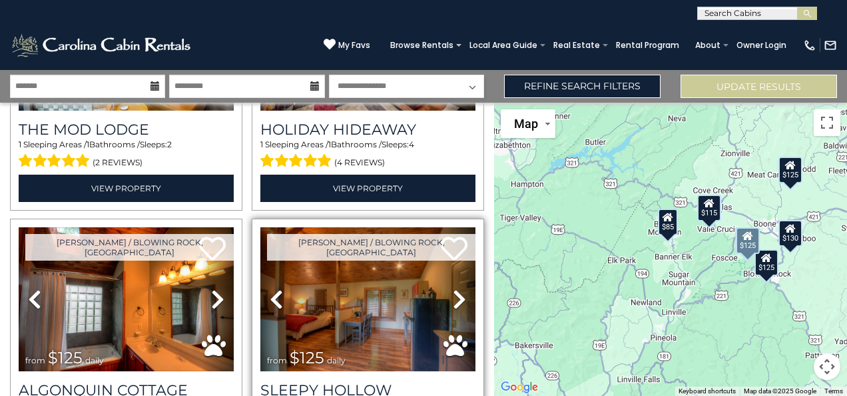
click at [453, 294] on icon at bounding box center [459, 298] width 13 height 21
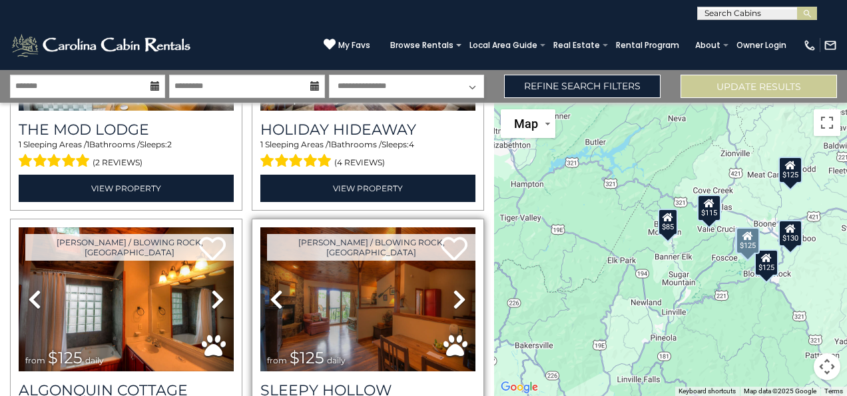
click at [453, 294] on icon at bounding box center [459, 298] width 13 height 21
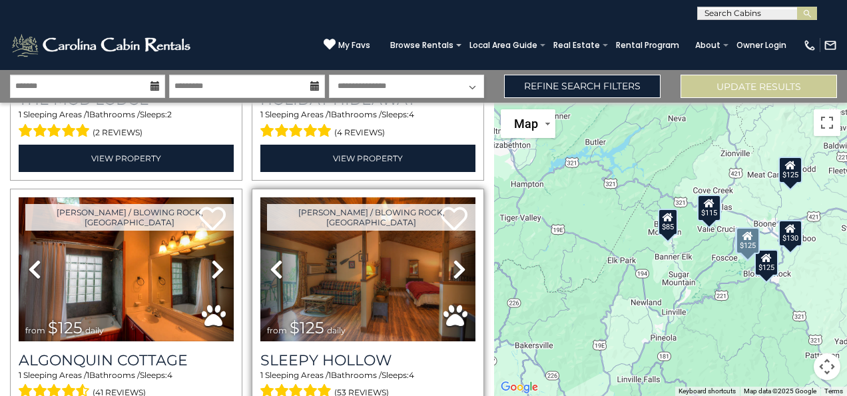
scroll to position [242, 0]
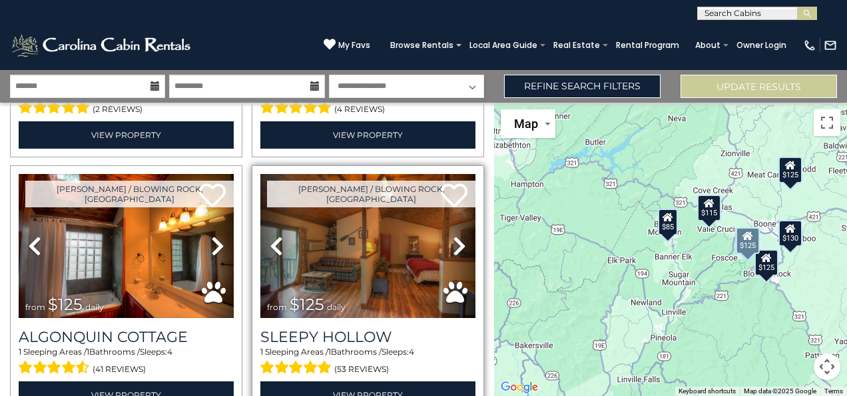
click at [453, 235] on icon at bounding box center [459, 245] width 13 height 21
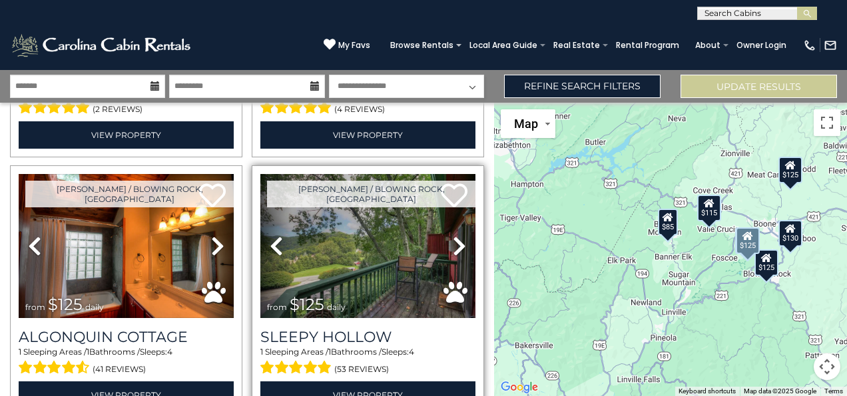
click at [453, 235] on icon at bounding box center [459, 245] width 13 height 21
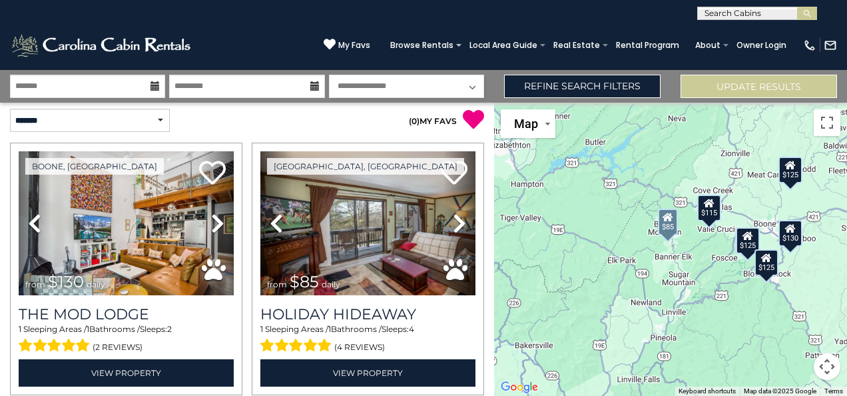
scroll to position [0, 0]
